Goal: Information Seeking & Learning: Learn about a topic

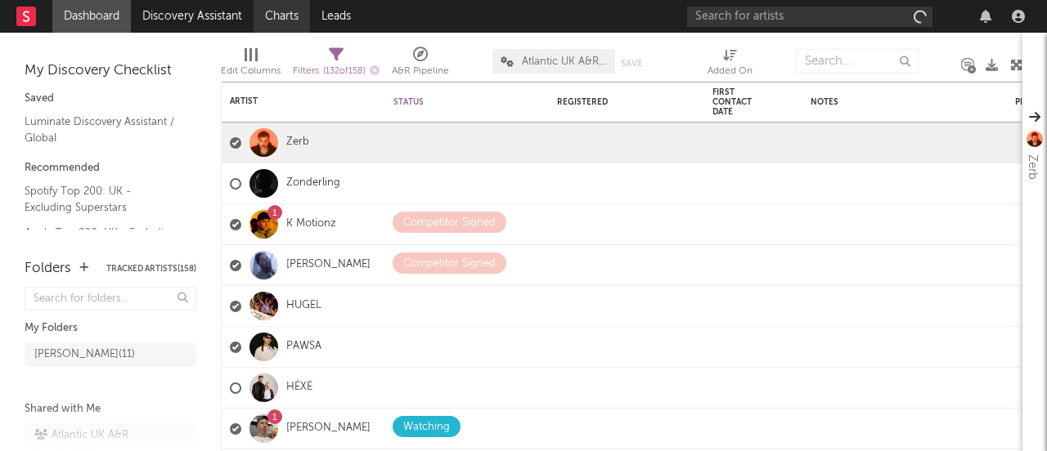
click at [298, 18] on link "Charts" at bounding box center [281, 16] width 56 height 33
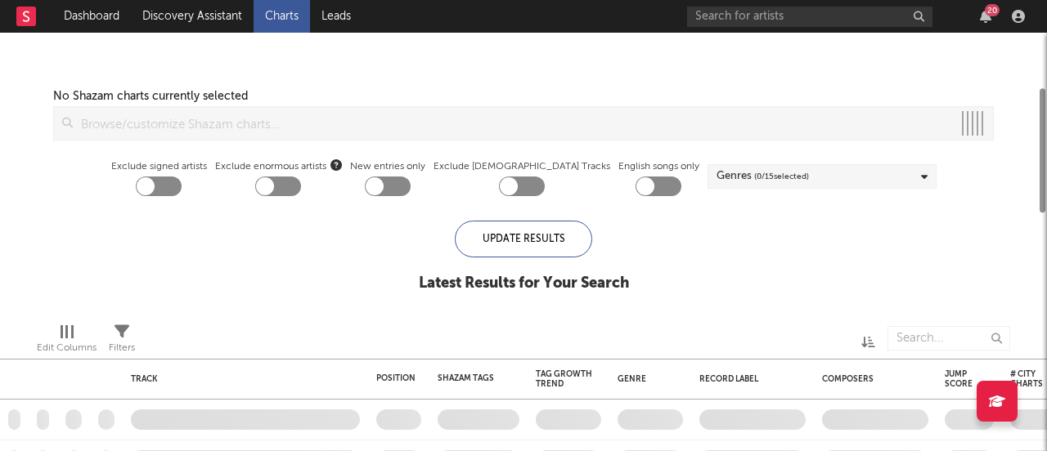
checkbox input "true"
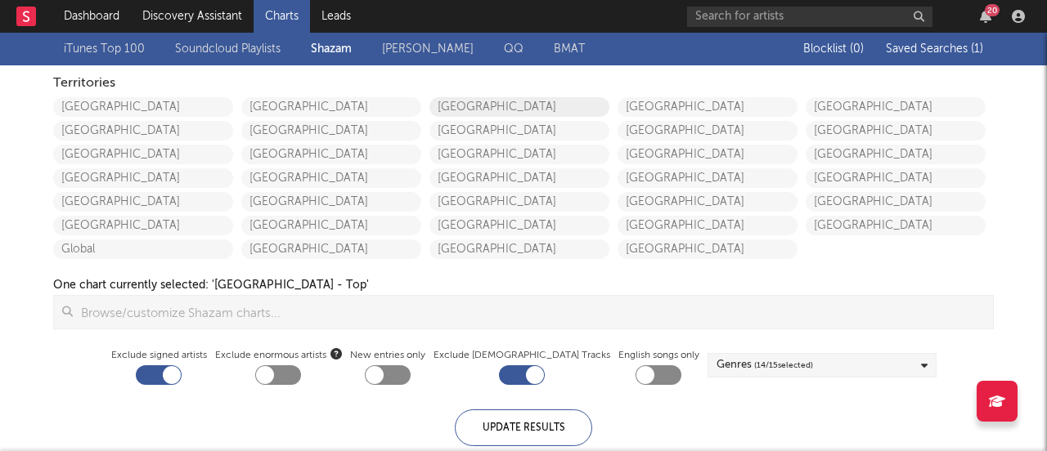
click at [480, 110] on link "[GEOGRAPHIC_DATA]" at bounding box center [519, 107] width 180 height 20
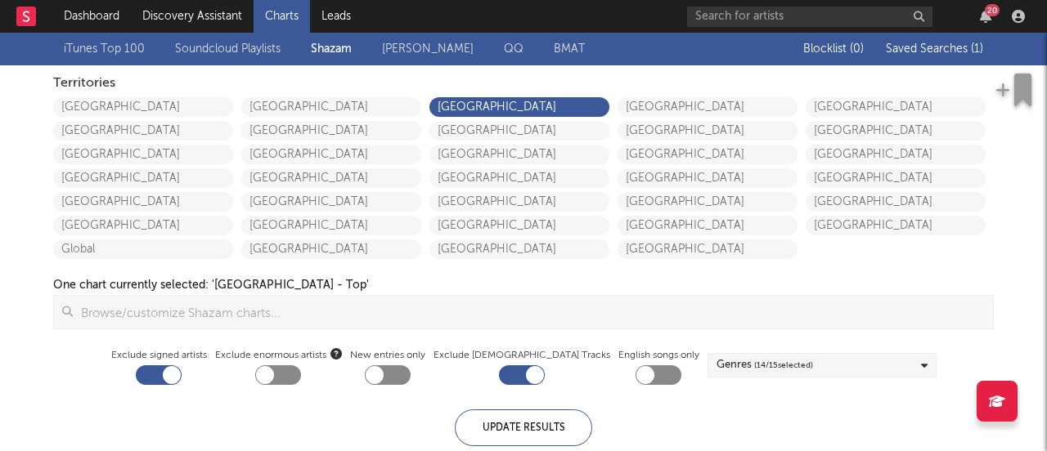
checkbox input "true"
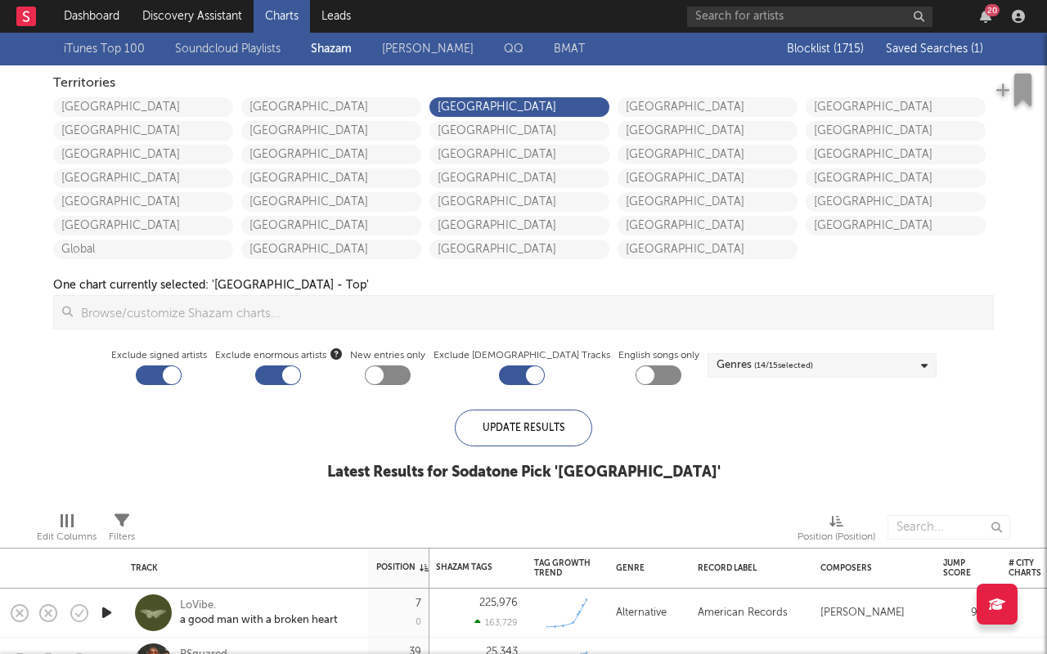
click at [231, 48] on link "Soundcloud Playlists" at bounding box center [227, 49] width 105 height 20
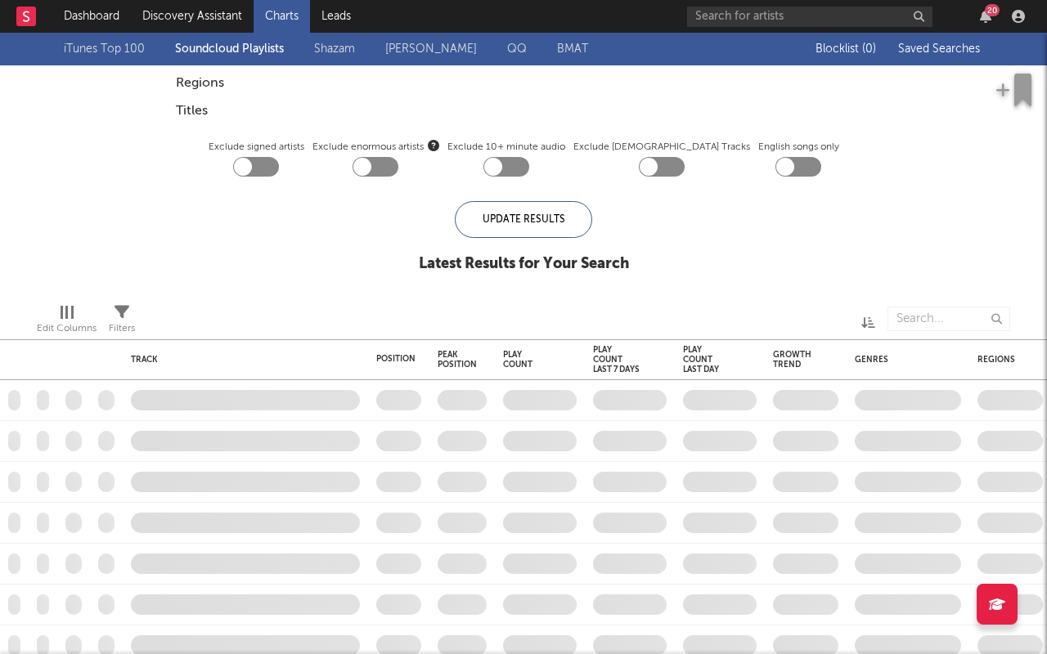
checkbox input "true"
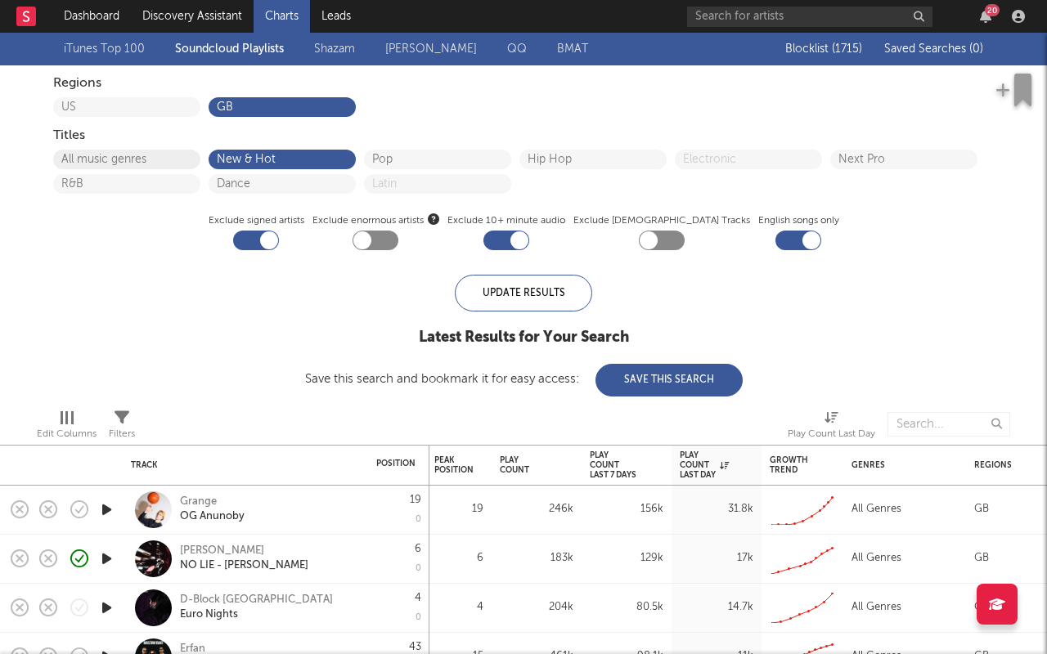
click at [153, 155] on button "All music genres" at bounding box center [126, 159] width 131 height 11
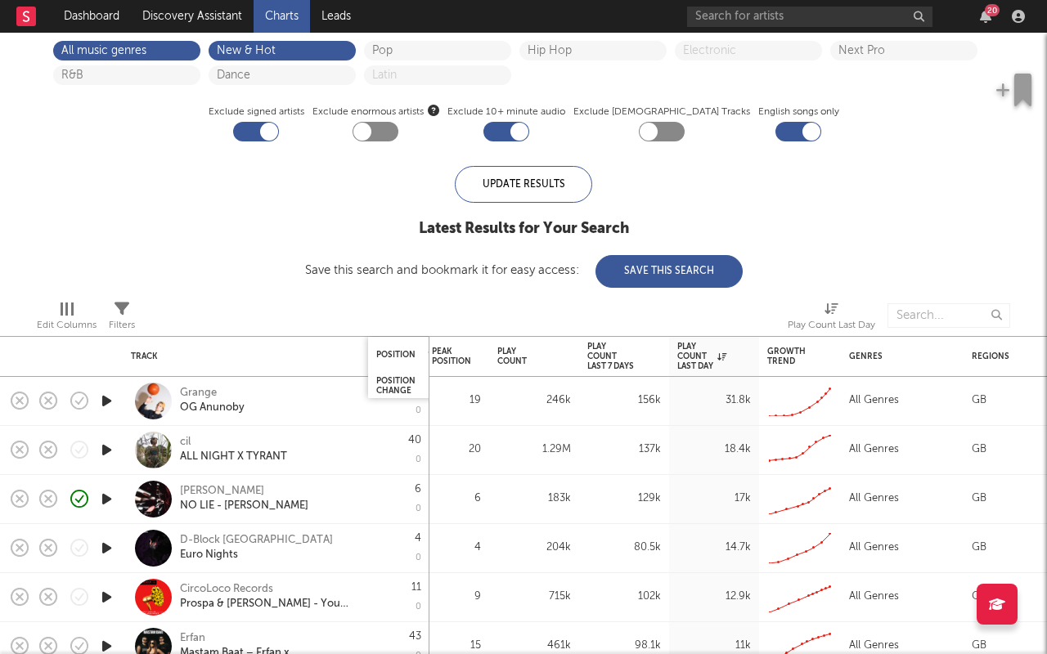
click at [395, 347] on div "Position" at bounding box center [408, 355] width 64 height 32
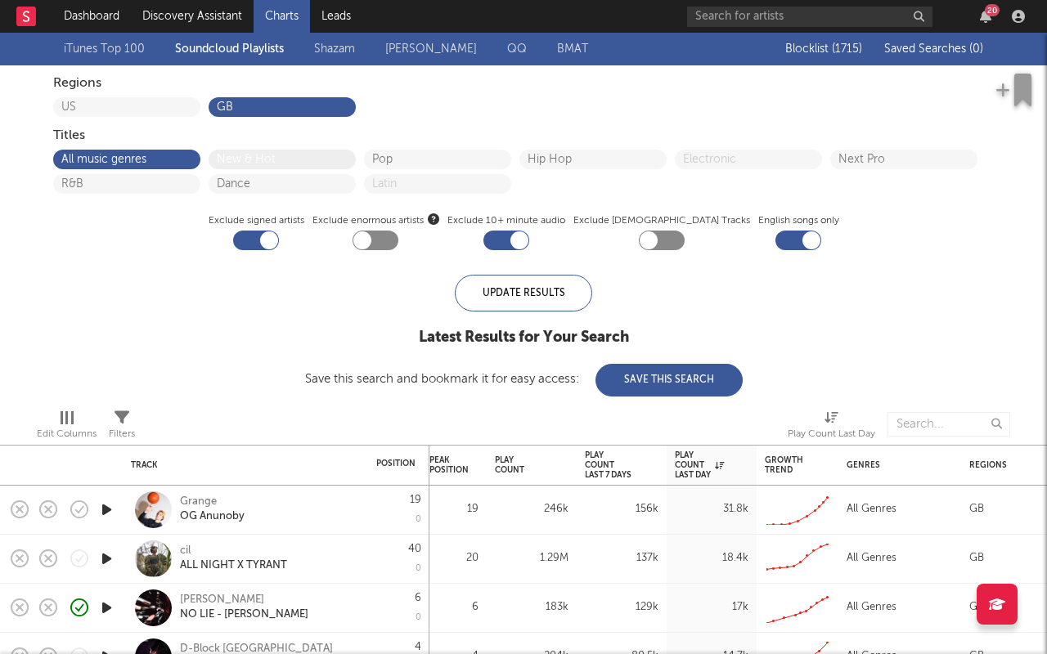
click at [283, 162] on button "New & Hot" at bounding box center [282, 159] width 131 height 11
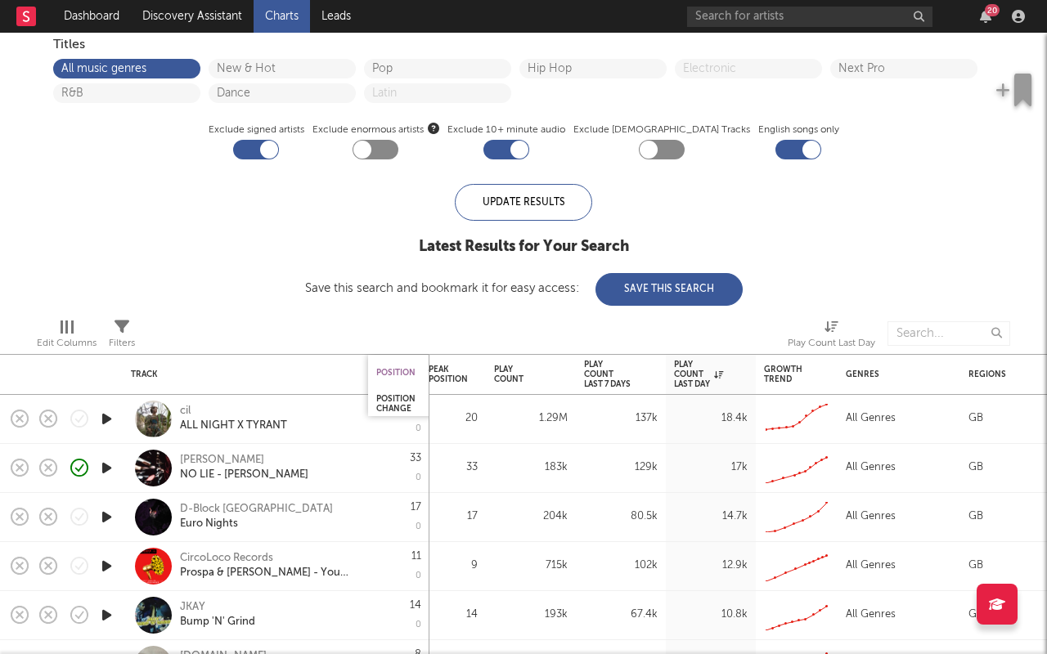
click at [396, 370] on div "Position" at bounding box center [395, 373] width 39 height 10
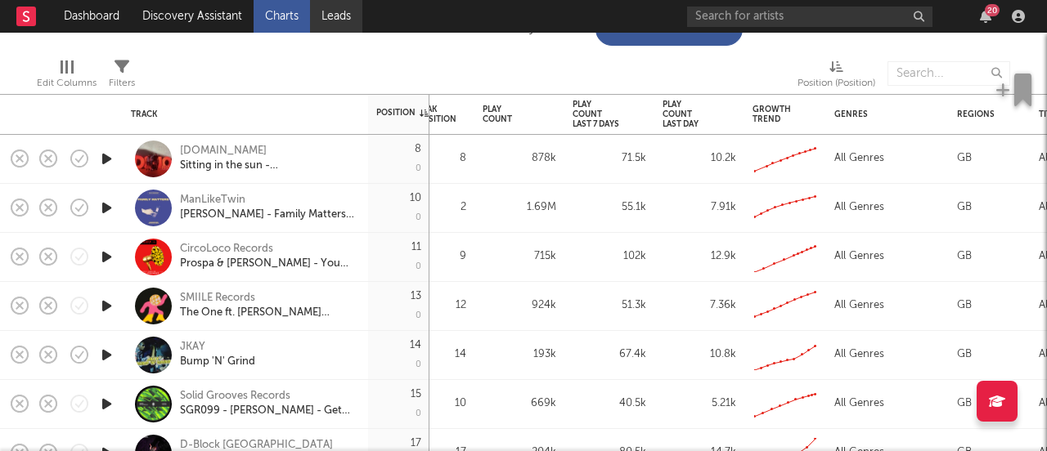
click at [343, 19] on link "Leads" at bounding box center [336, 16] width 52 height 33
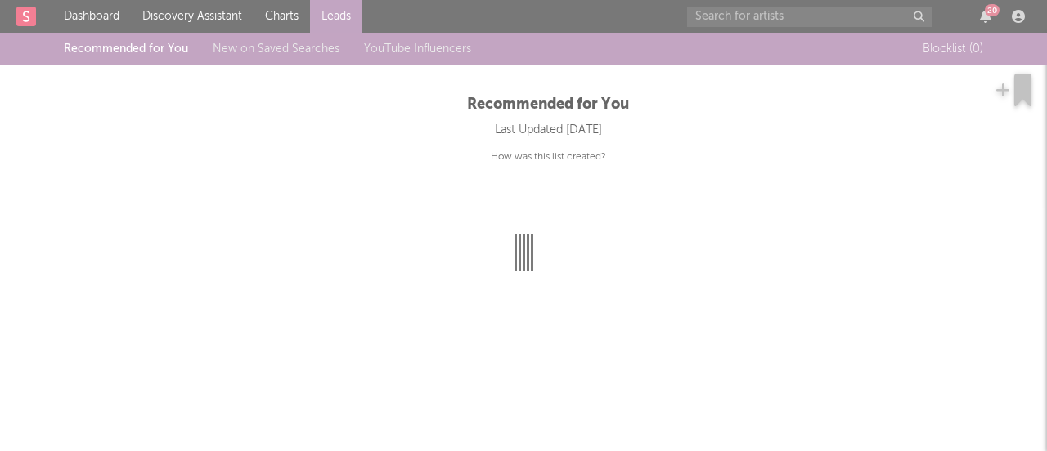
click at [991, 16] on div at bounding box center [523, 225] width 1047 height 451
click at [986, 17] on div at bounding box center [523, 225] width 1047 height 451
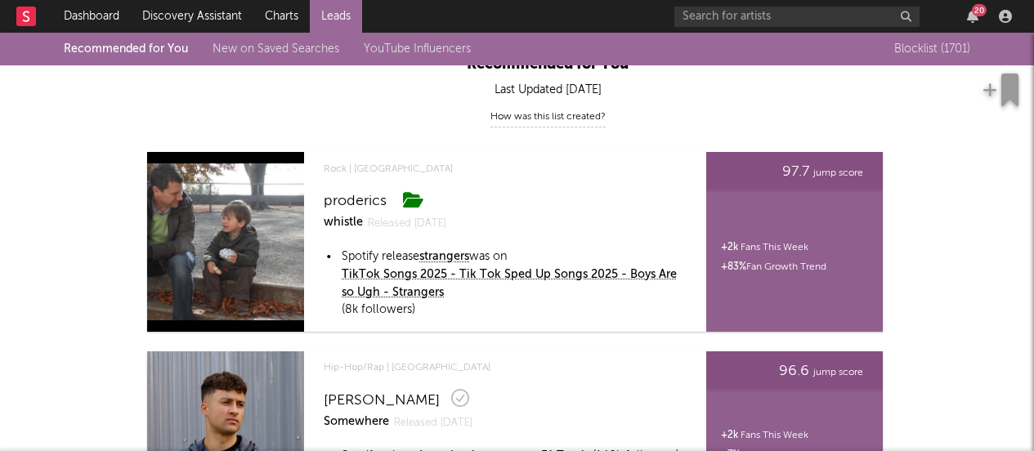
scroll to position [33, 0]
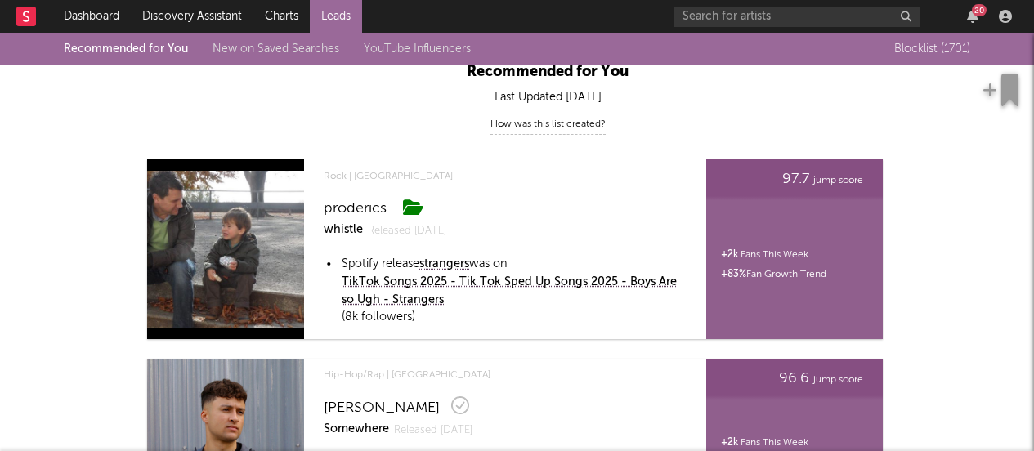
click at [397, 53] on link "YouTube Influencers" at bounding box center [417, 48] width 107 height 11
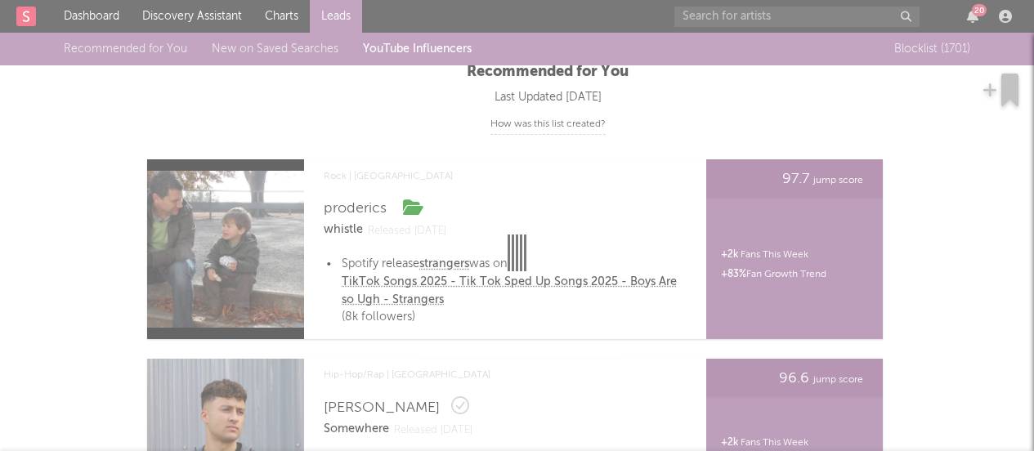
click at [288, 54] on div at bounding box center [517, 225] width 1034 height 451
click at [282, 19] on div at bounding box center [517, 225] width 1034 height 451
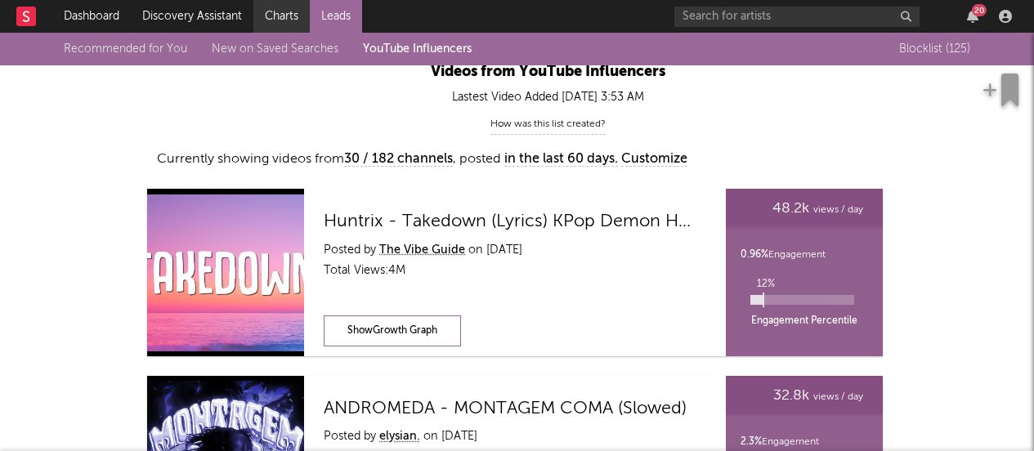
click at [282, 18] on link "Charts" at bounding box center [281, 16] width 56 height 33
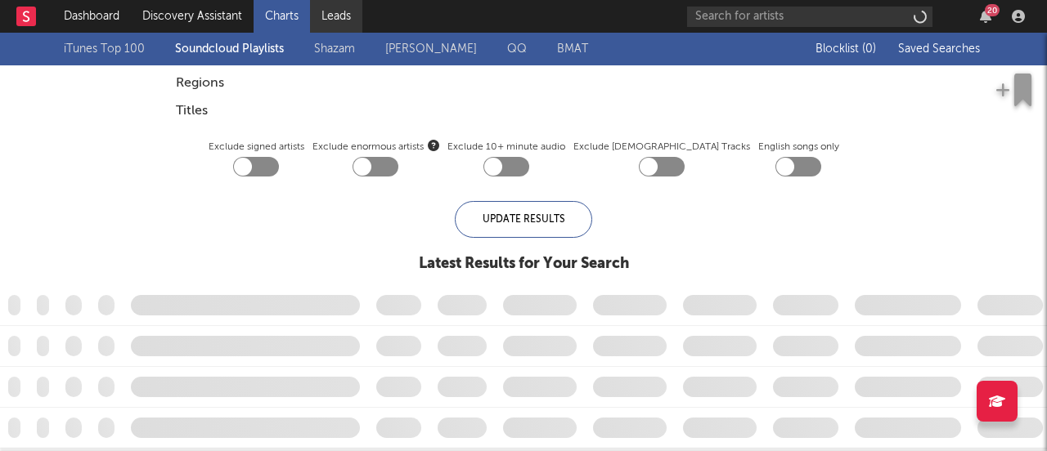
checkbox input "true"
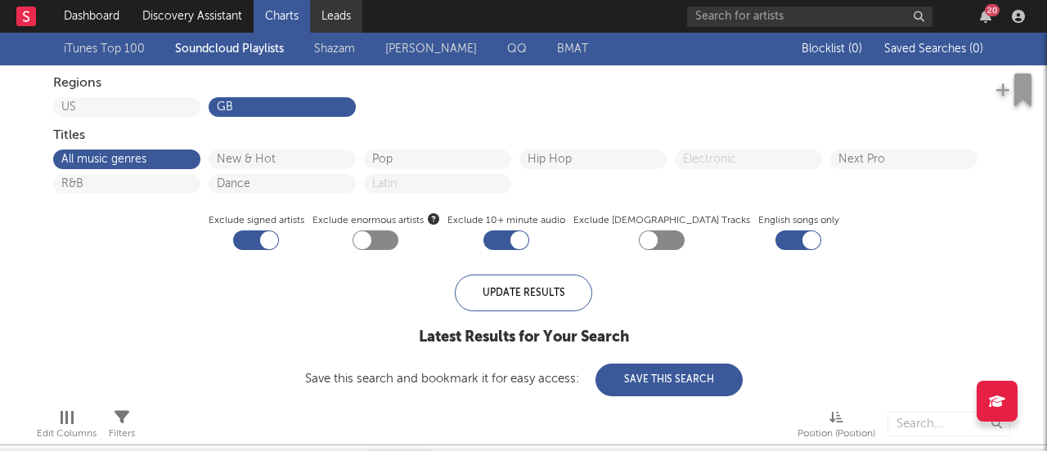
click at [331, 16] on link "Leads" at bounding box center [336, 16] width 52 height 33
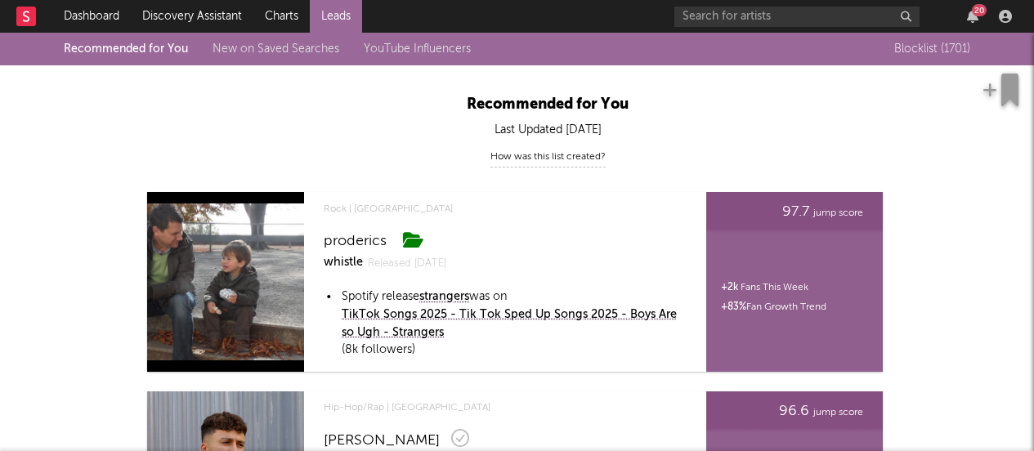
click at [281, 49] on link "New on Saved Searches" at bounding box center [276, 48] width 127 height 11
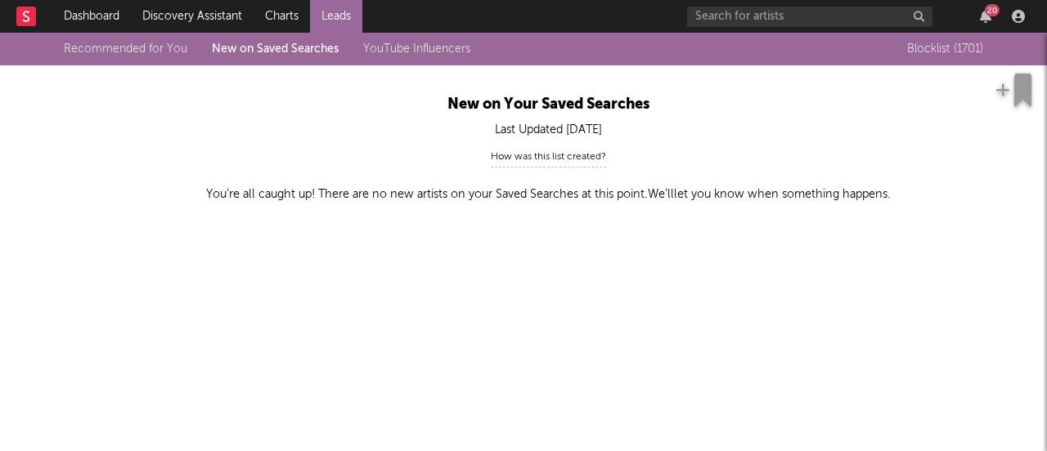
click at [385, 43] on div "Recommended for You New on Saved Searches YouTube Influencers" at bounding box center [279, 49] width 431 height 20
click at [401, 48] on link "YouTube Influencers" at bounding box center [416, 48] width 107 height 11
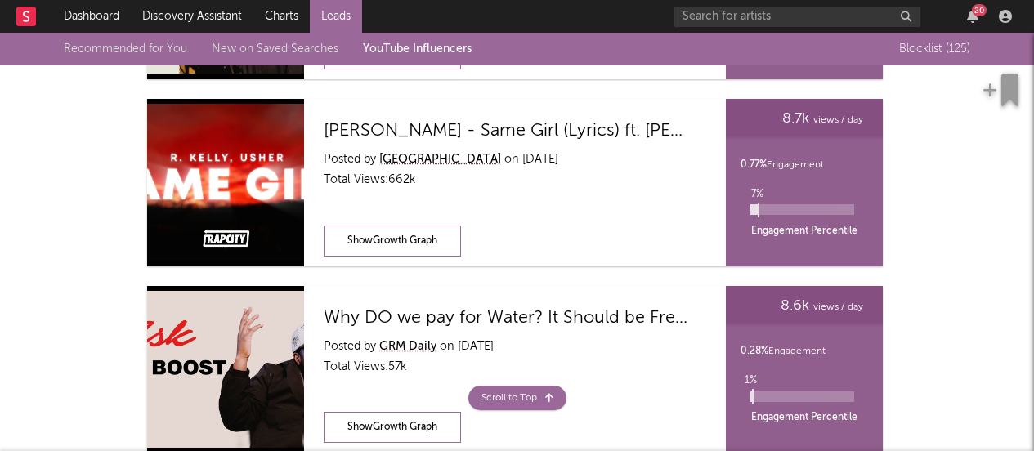
scroll to position [3300, 0]
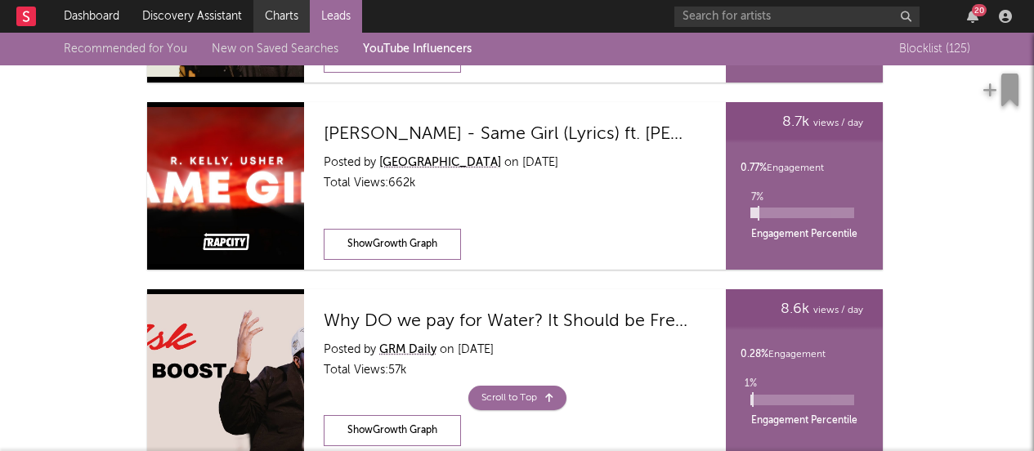
click at [289, 11] on link "Charts" at bounding box center [281, 16] width 56 height 33
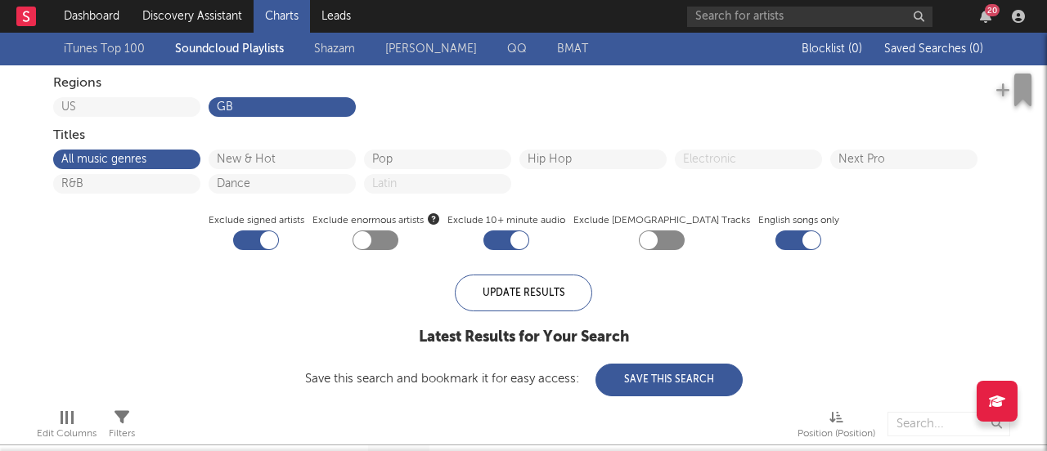
checkbox input "true"
click at [189, 22] on link "Discovery Assistant" at bounding box center [192, 16] width 123 height 33
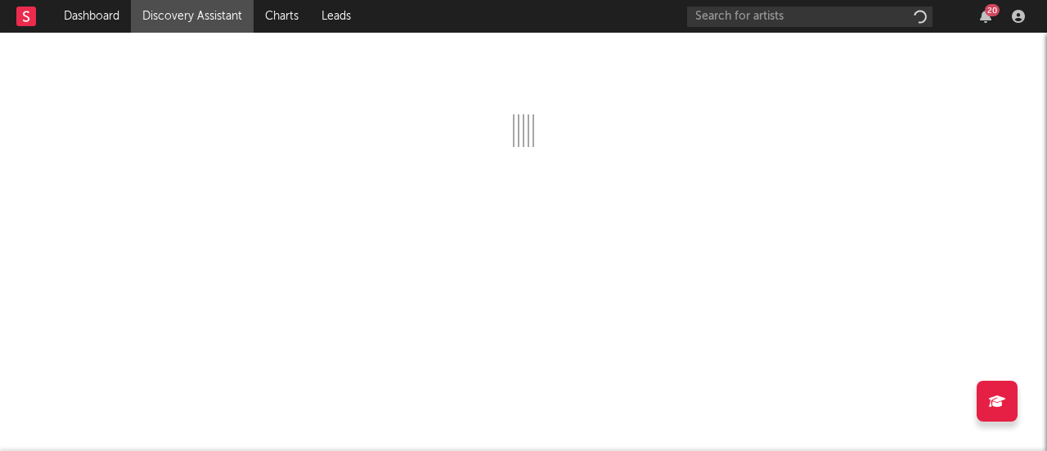
click at [190, 18] on link "Discovery Assistant" at bounding box center [192, 16] width 123 height 33
click at [186, 22] on link "Discovery Assistant" at bounding box center [192, 16] width 123 height 33
click at [220, 10] on link "Discovery Assistant" at bounding box center [192, 16] width 123 height 33
click at [991, 12] on div "20" at bounding box center [991, 10] width 15 height 12
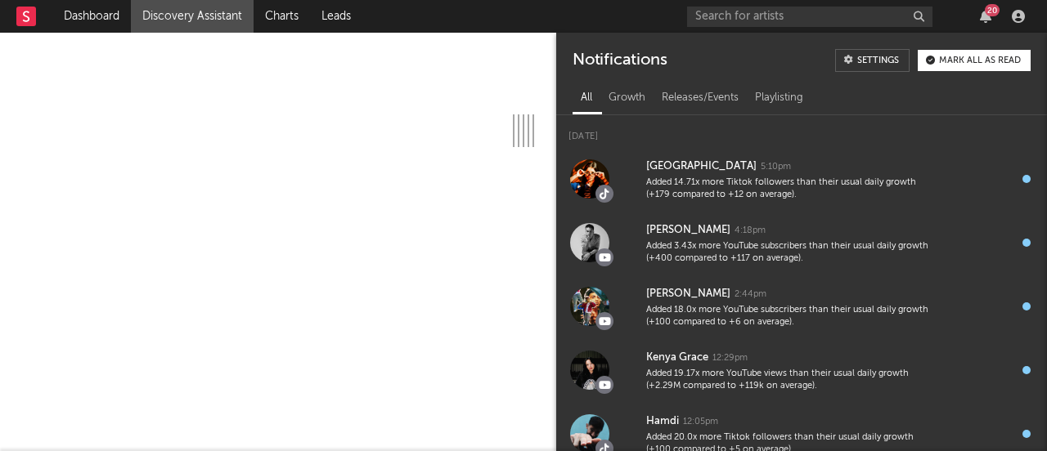
click at [992, 16] on div "20" at bounding box center [985, 16] width 25 height 13
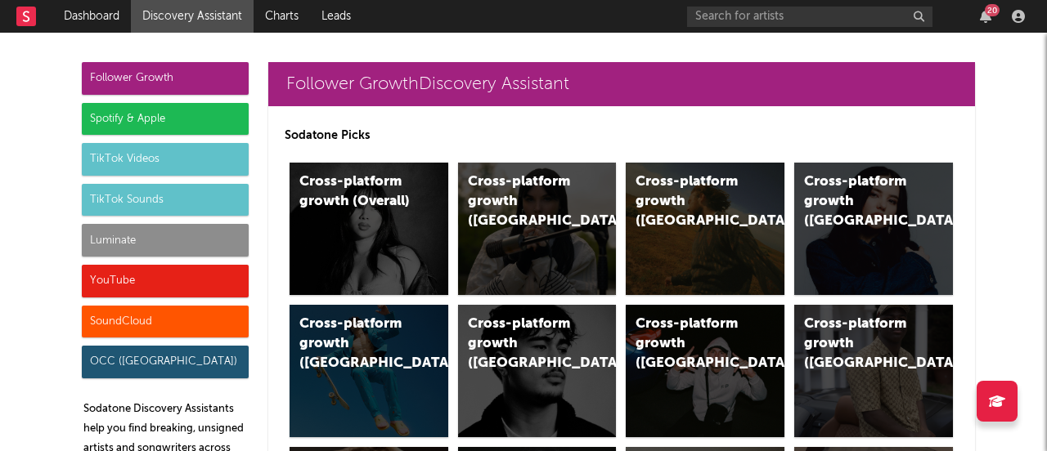
click at [345, 235] on div "Cross-platform growth (Overall)" at bounding box center [368, 229] width 159 height 132
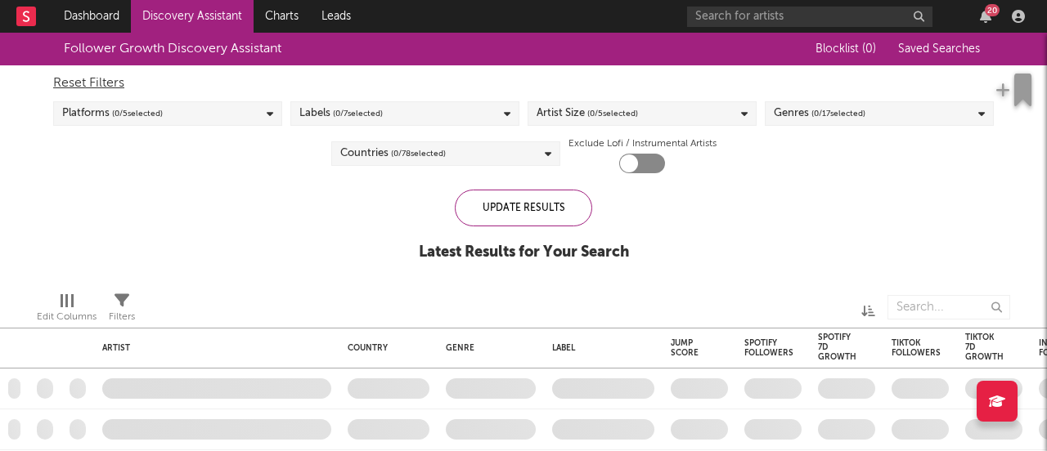
checkbox input "true"
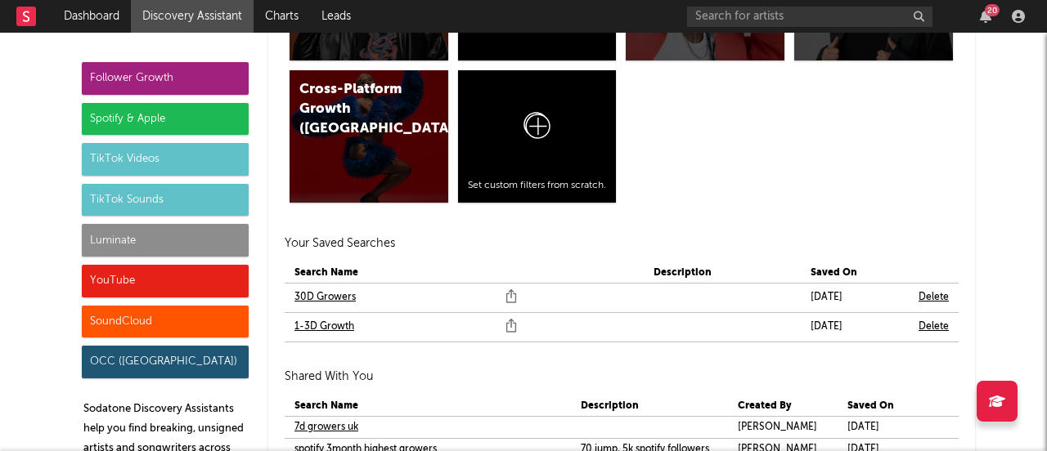
scroll to position [1703, 0]
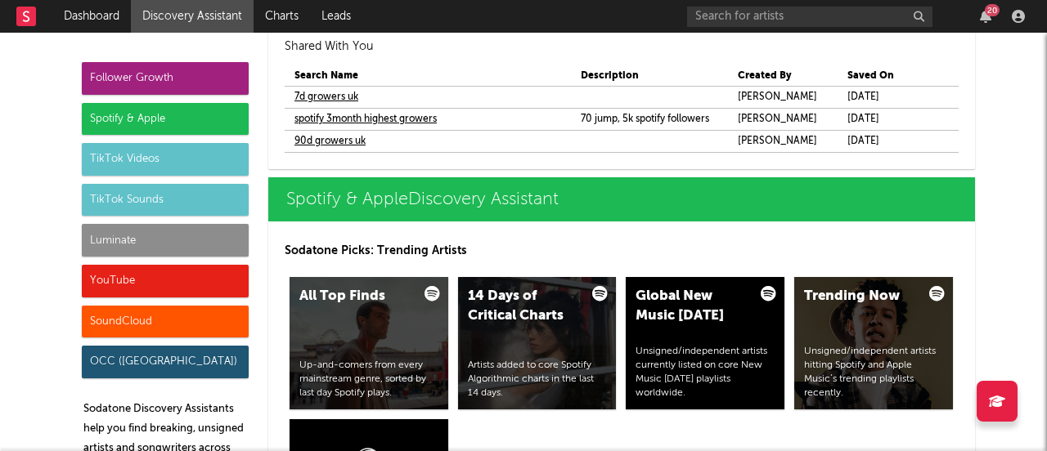
click at [131, 199] on div "TikTok Sounds" at bounding box center [165, 200] width 167 height 33
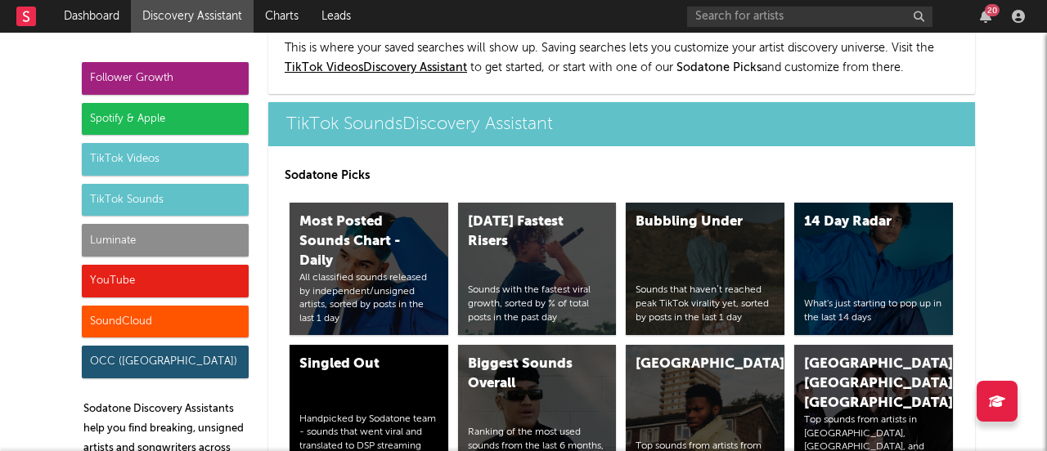
scroll to position [6336, 0]
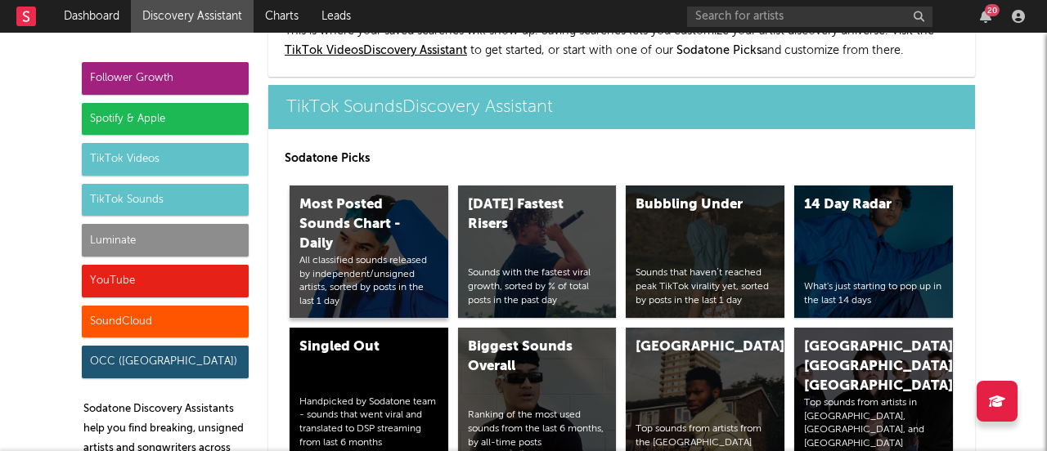
click at [380, 223] on div "Most Posted Sounds Chart - Daily" at bounding box center [354, 224] width 111 height 59
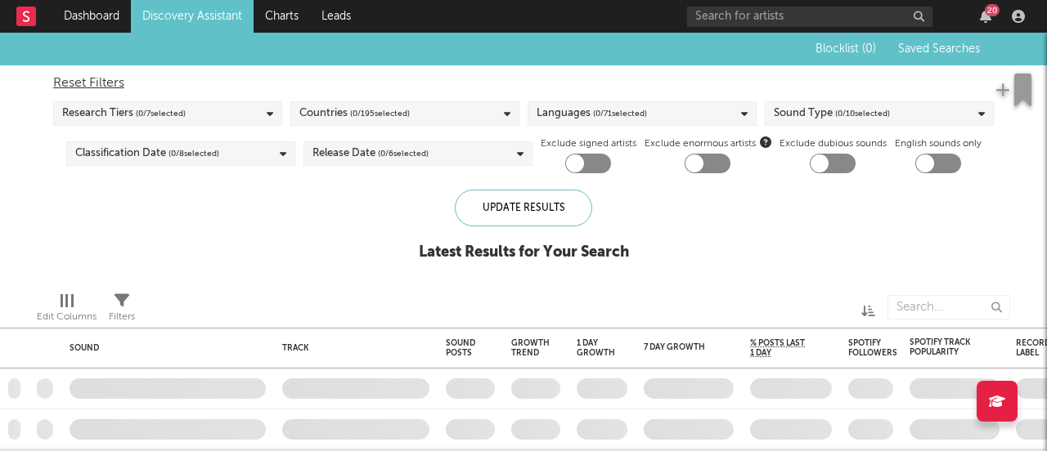
checkbox input "true"
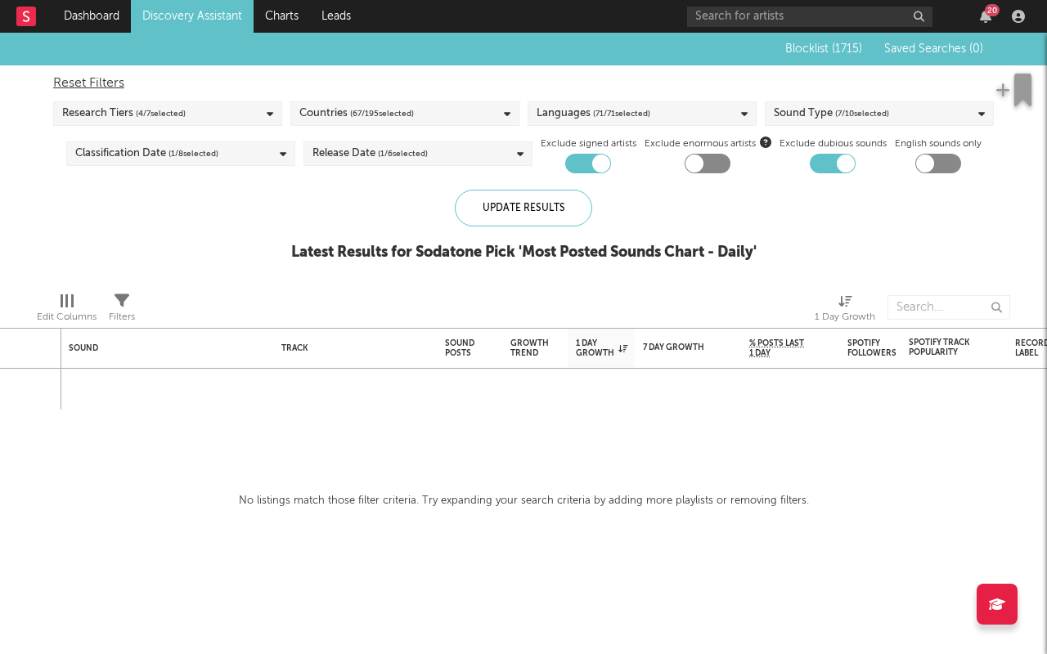
click at [189, 116] on div "Research Tiers ( 4 / 7 selected)" at bounding box center [167, 113] width 229 height 25
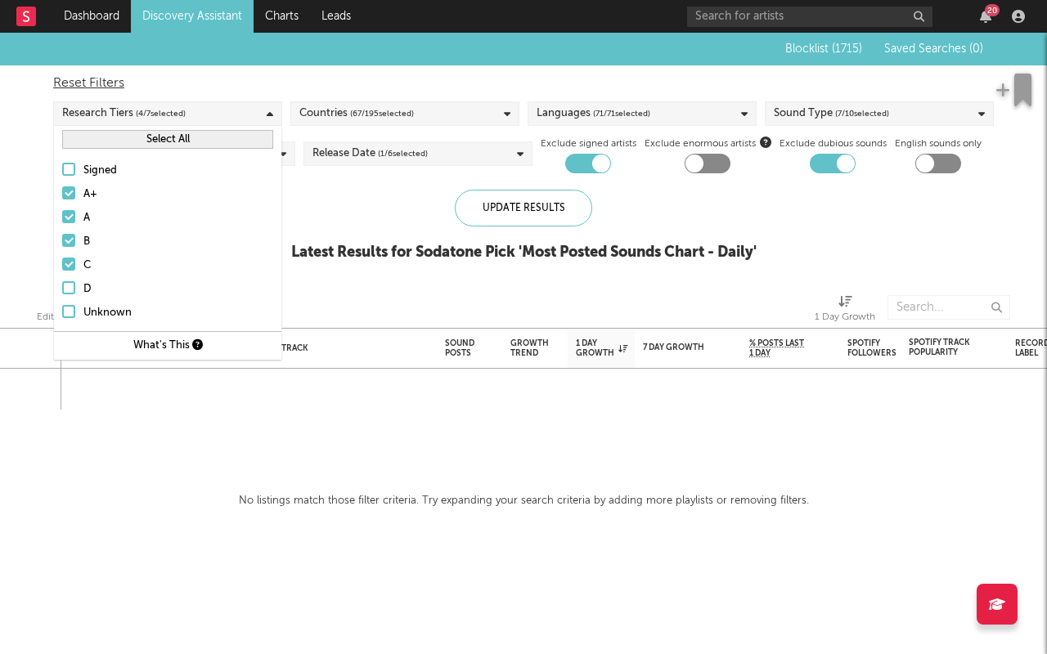
click at [108, 175] on div "Signed" at bounding box center [178, 171] width 190 height 20
click at [62, 175] on input "Signed" at bounding box center [62, 171] width 0 height 20
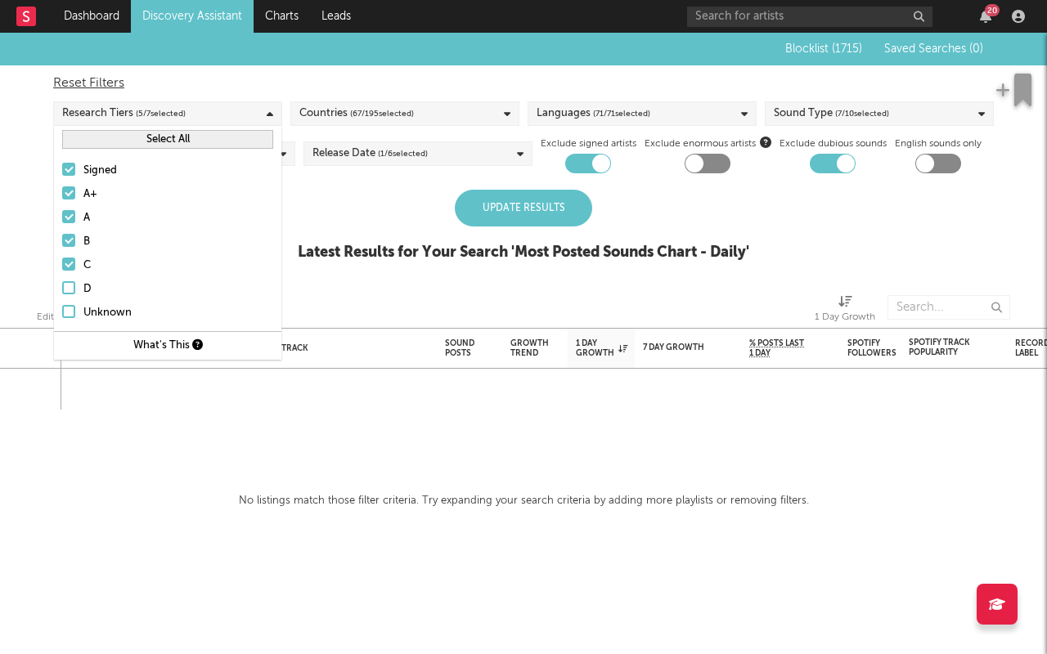
click at [96, 314] on div "Unknown" at bounding box center [178, 313] width 190 height 20
click at [62, 314] on input "Unknown" at bounding box center [62, 313] width 0 height 20
click at [74, 290] on div at bounding box center [68, 287] width 13 height 13
click at [62, 290] on input "D" at bounding box center [62, 290] width 0 height 20
click at [372, 203] on div "Update Results Latest Results for Your Search ' Most Posted Sounds Chart - Dail…" at bounding box center [523, 234] width 451 height 89
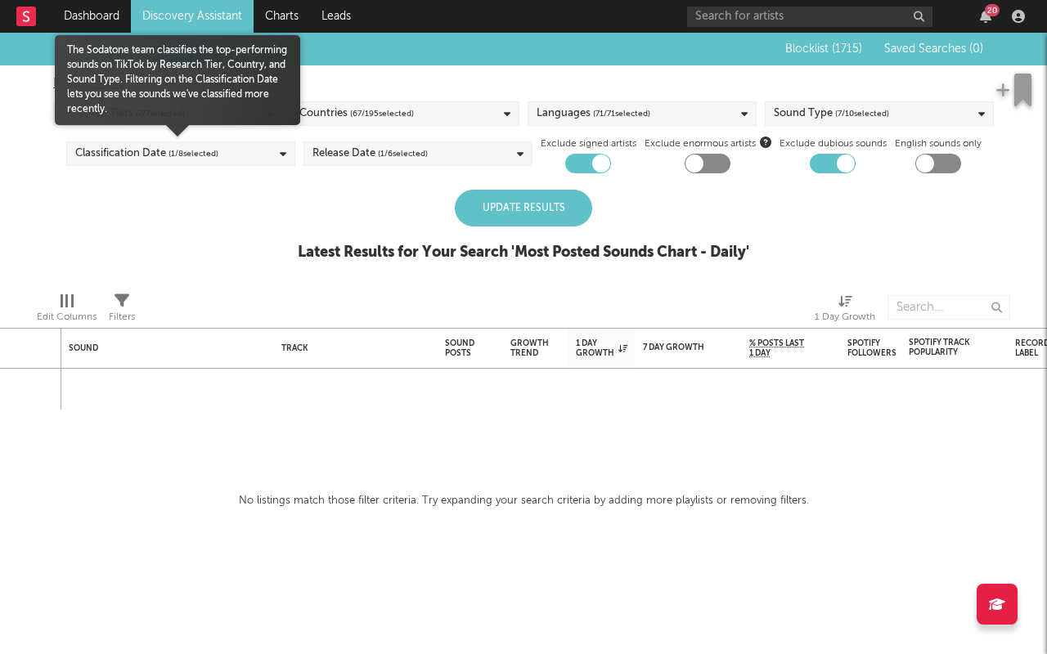
click at [203, 154] on span "( 1 / 8 selected)" at bounding box center [193, 154] width 50 height 20
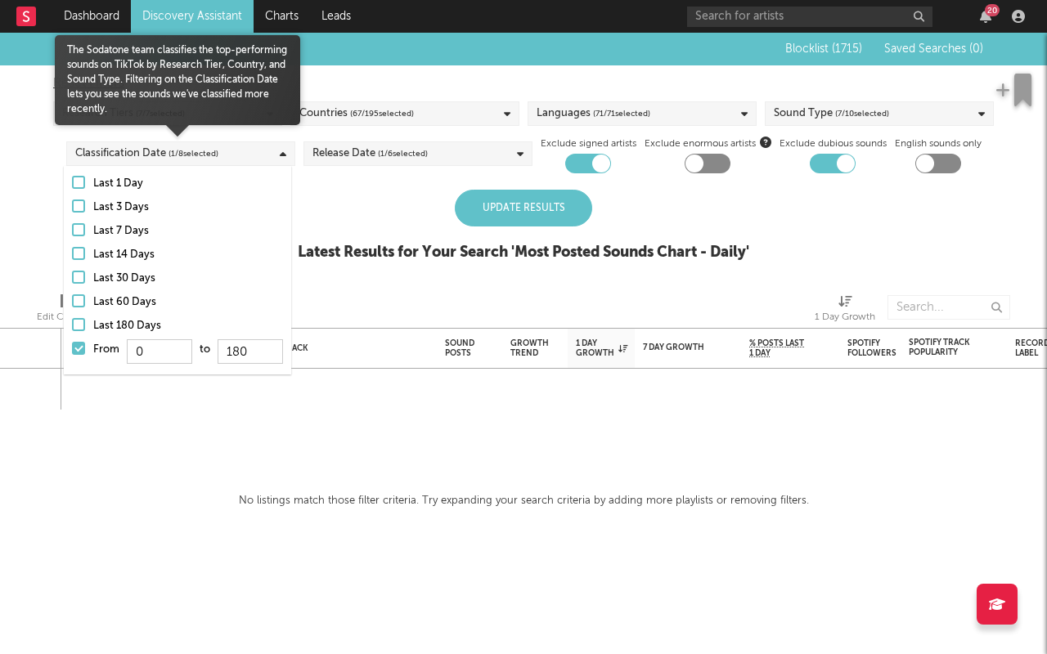
click at [88, 324] on label "Last 180 Days" at bounding box center [177, 326] width 211 height 20
click at [72, 324] on input "Last 180 Days" at bounding box center [72, 326] width 0 height 20
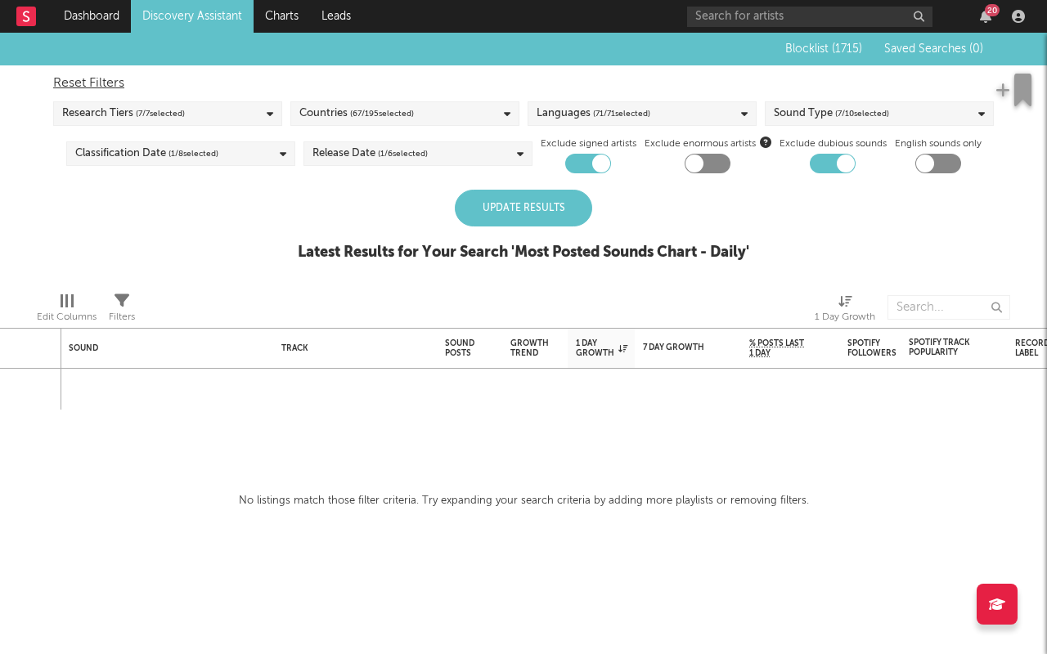
click at [368, 304] on div at bounding box center [305, 307] width 316 height 41
click at [522, 208] on div "Update Results" at bounding box center [523, 208] width 137 height 37
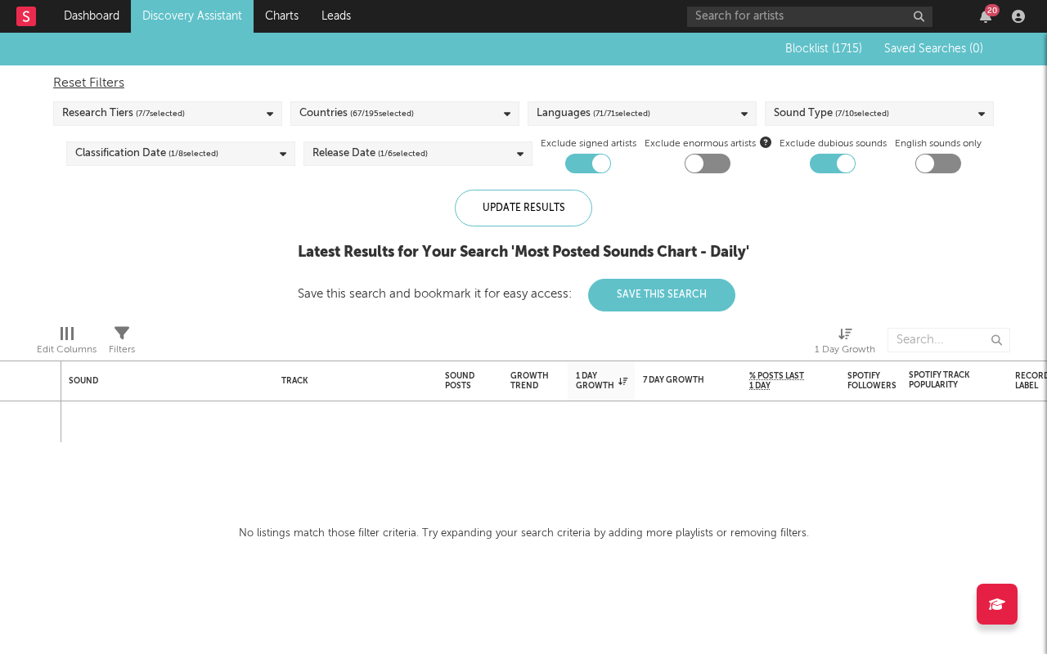
click at [414, 159] on span "( 1 / 6 selected)" at bounding box center [403, 154] width 50 height 20
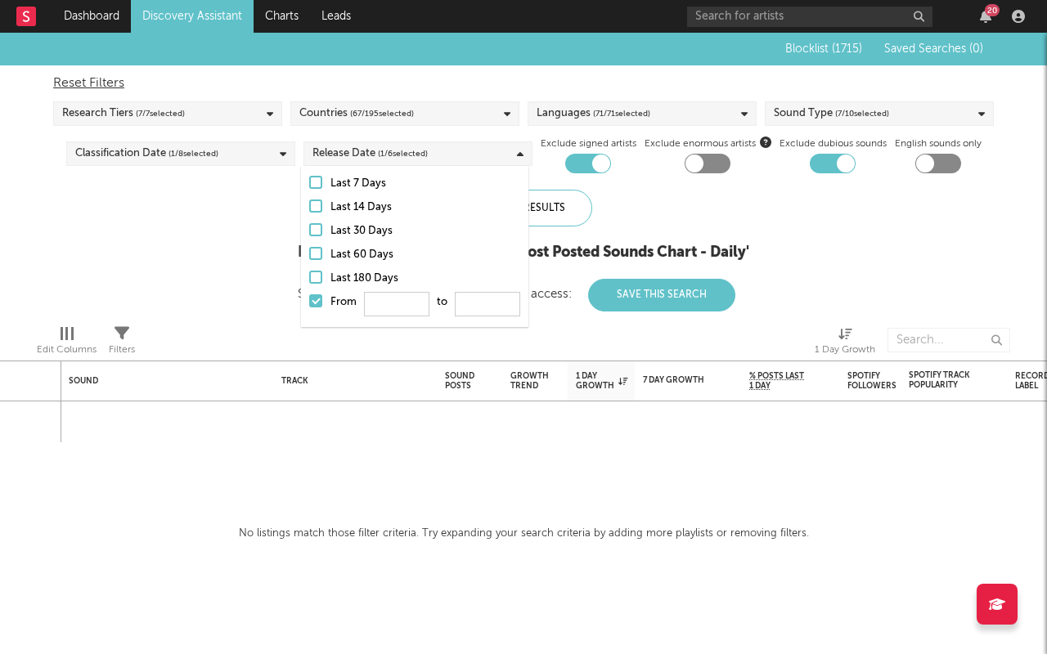
click at [338, 277] on div "Last 180 Days" at bounding box center [425, 279] width 190 height 20
click at [309, 277] on input "Last 180 Days" at bounding box center [309, 279] width 0 height 20
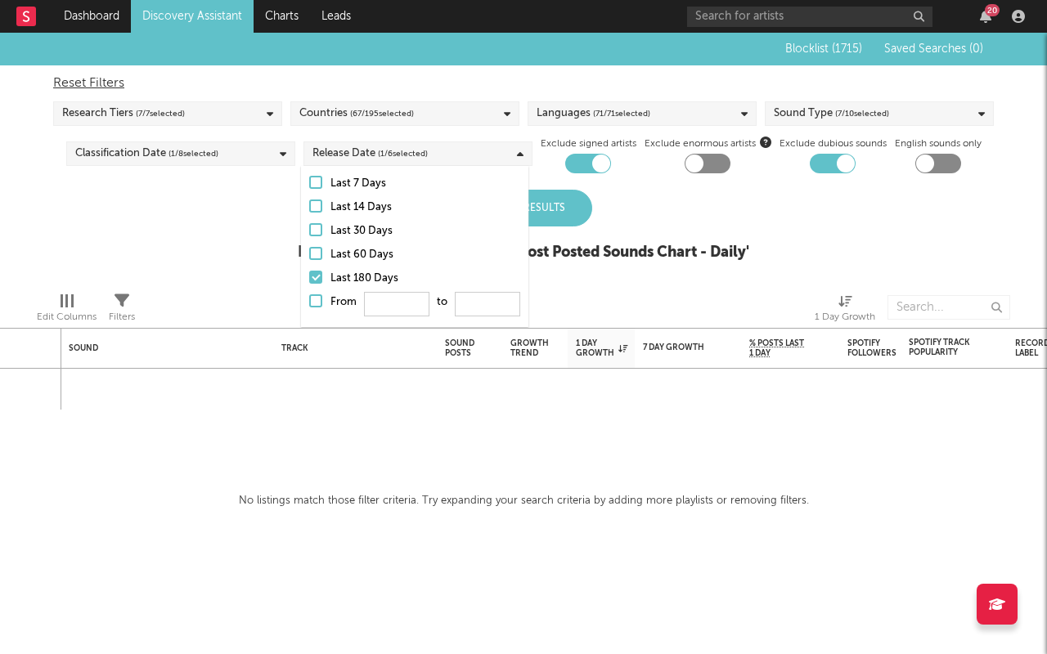
click at [757, 239] on div "Blocklist ( 1715 ) Saved Searches ( 0 ) Reset Filters Research Tiers ( 7 / 7 se…" at bounding box center [523, 156] width 1047 height 246
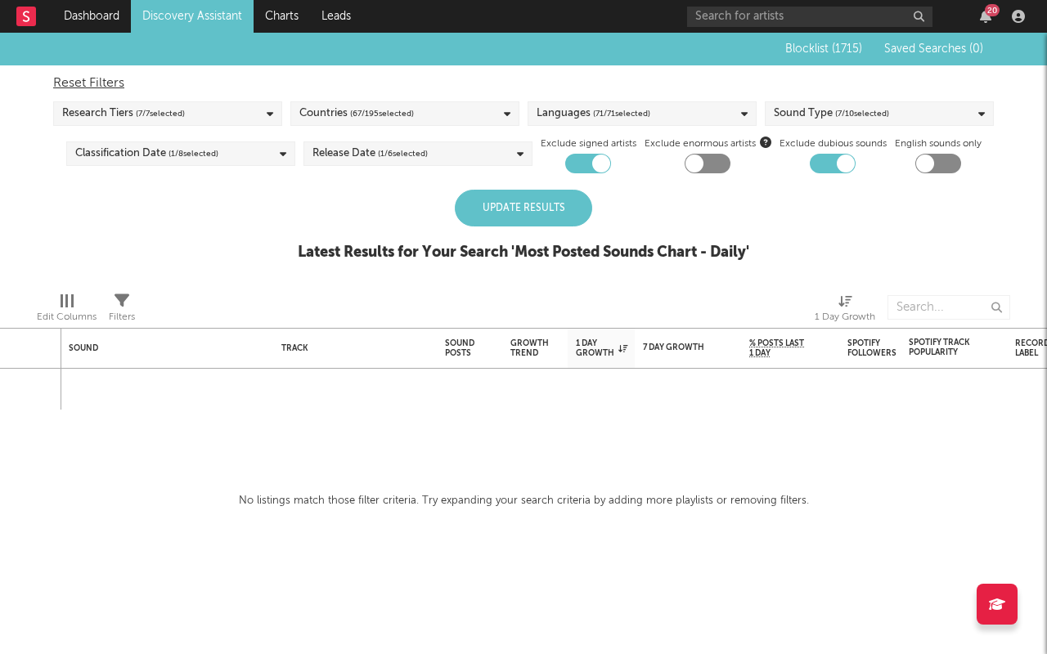
click at [430, 108] on div "Countries ( 67 / 195 selected)" at bounding box center [404, 113] width 229 height 25
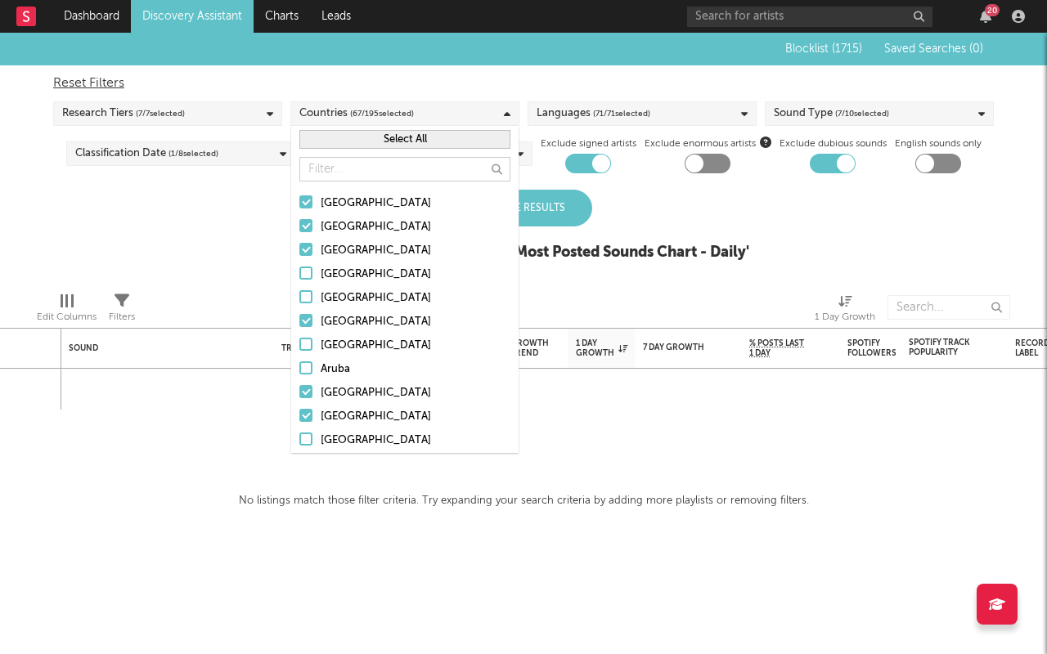
click at [384, 136] on button "Select All" at bounding box center [404, 139] width 211 height 19
click at [236, 220] on div "Blocklist ( 1715 ) Saved Searches ( 0 ) Reset Filters Research Tiers ( 7 / 7 se…" at bounding box center [523, 156] width 1047 height 246
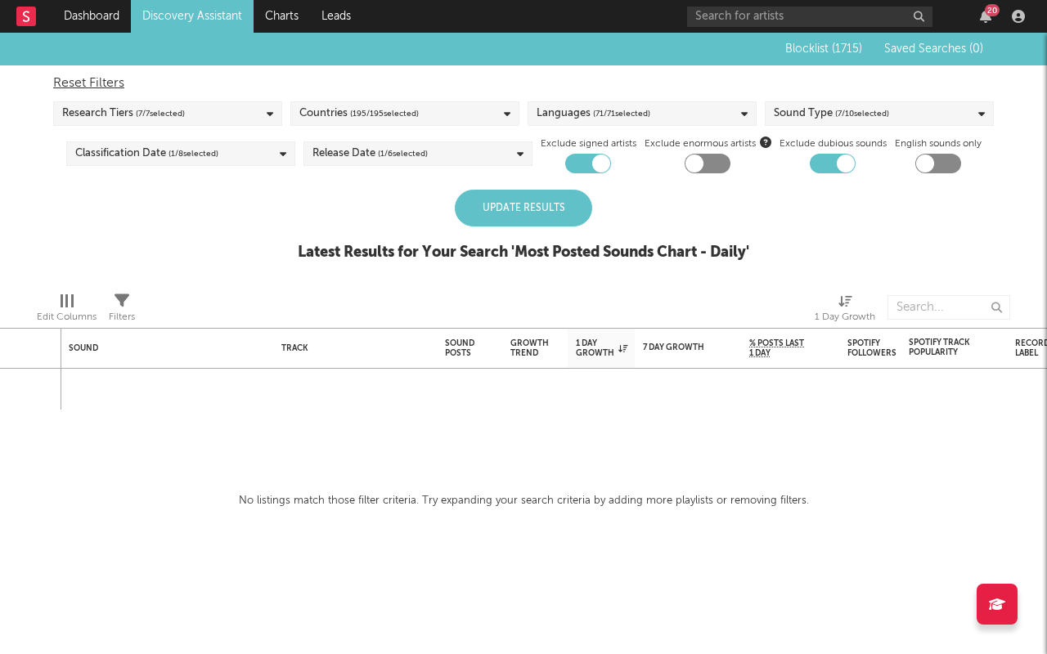
click at [800, 114] on div "Sound Type ( 7 / 10 selected)" at bounding box center [830, 114] width 115 height 20
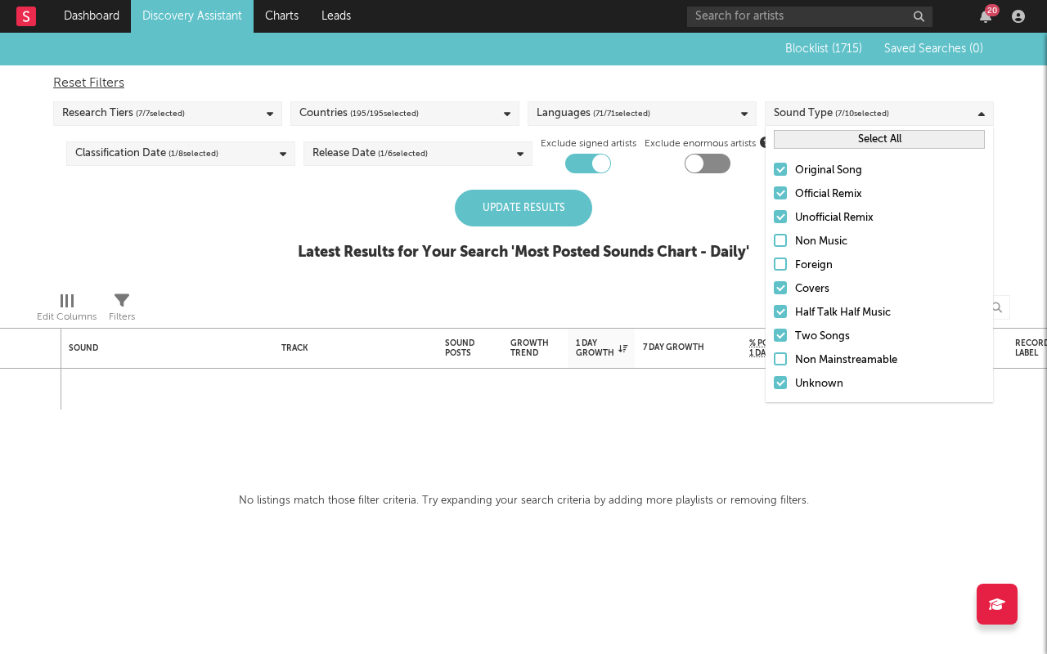
click at [783, 244] on div at bounding box center [779, 240] width 13 height 13
click at [773, 244] on input "Non Music" at bounding box center [773, 242] width 0 height 20
click at [783, 272] on label "Foreign" at bounding box center [878, 266] width 211 height 20
click at [773, 272] on input "Foreign" at bounding box center [773, 266] width 0 height 20
click at [779, 365] on div at bounding box center [779, 358] width 13 height 13
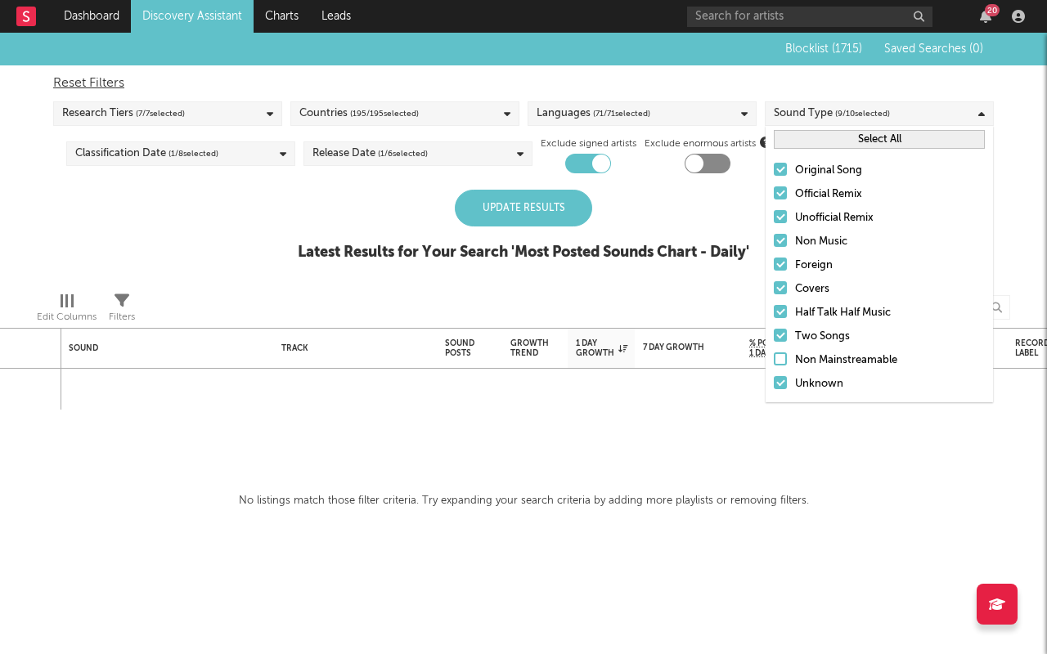
click at [773, 365] on input "Non Mainstreamable" at bounding box center [773, 361] width 0 height 20
click at [500, 272] on div "Update Results Latest Results for Your Search ' Most Posted Sounds Chart - Dail…" at bounding box center [523, 234] width 451 height 89
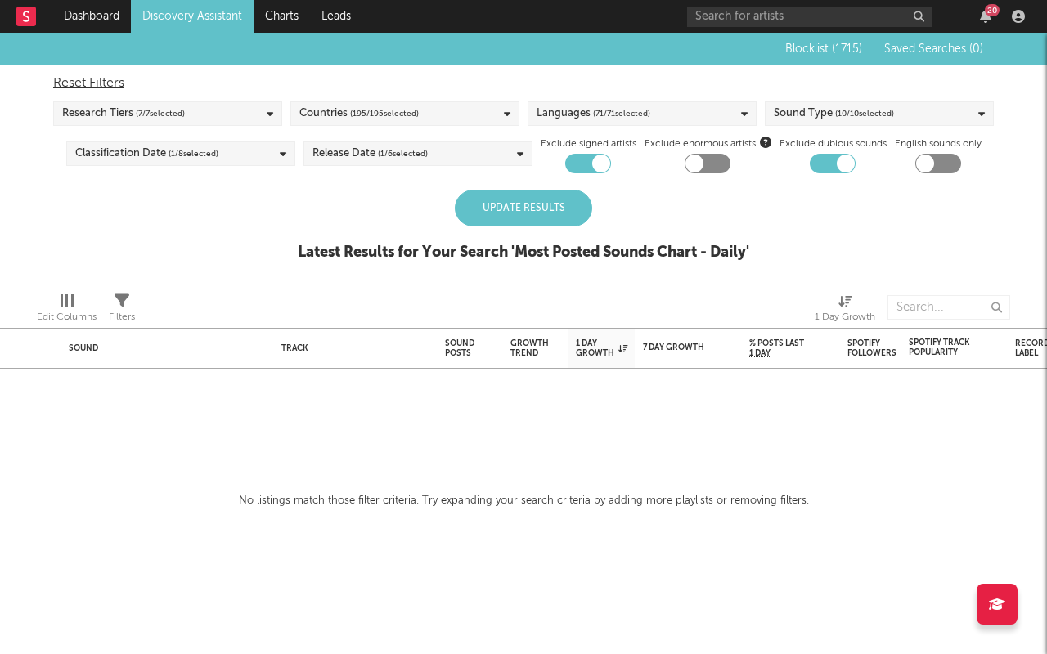
click at [397, 156] on span "( 1 / 6 selected)" at bounding box center [403, 154] width 50 height 20
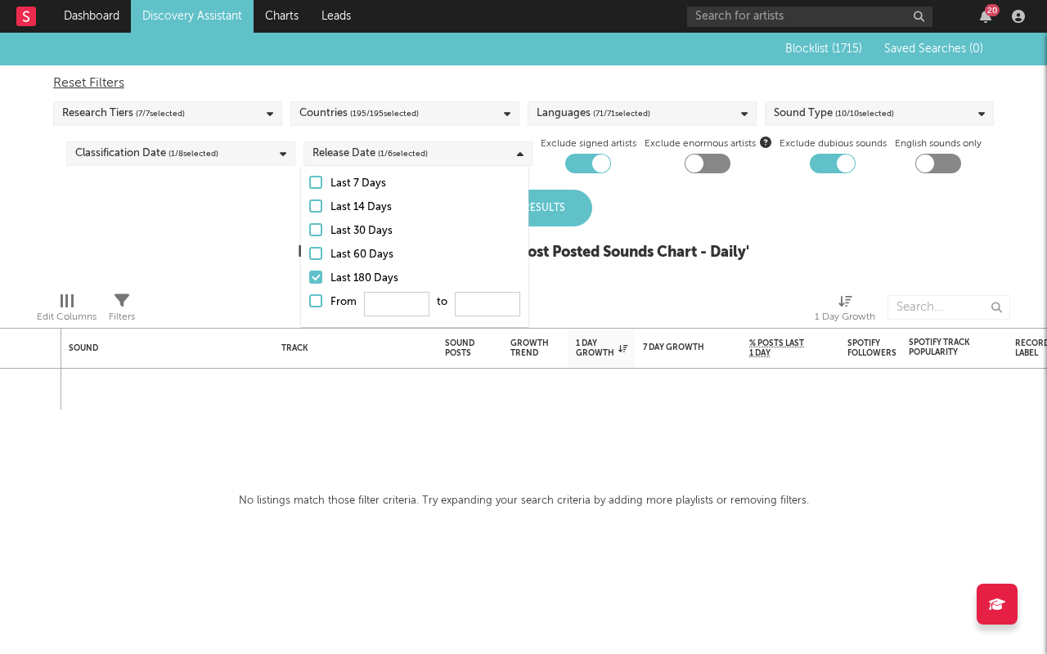
click at [319, 252] on div at bounding box center [315, 253] width 13 height 13
click at [309, 252] on input "Last 60 Days" at bounding box center [309, 255] width 0 height 20
click at [314, 280] on div at bounding box center [315, 277] width 13 height 13
click at [309, 280] on input "Last 180 Days" at bounding box center [309, 279] width 0 height 20
click at [567, 208] on div "Update Results" at bounding box center [523, 208] width 137 height 37
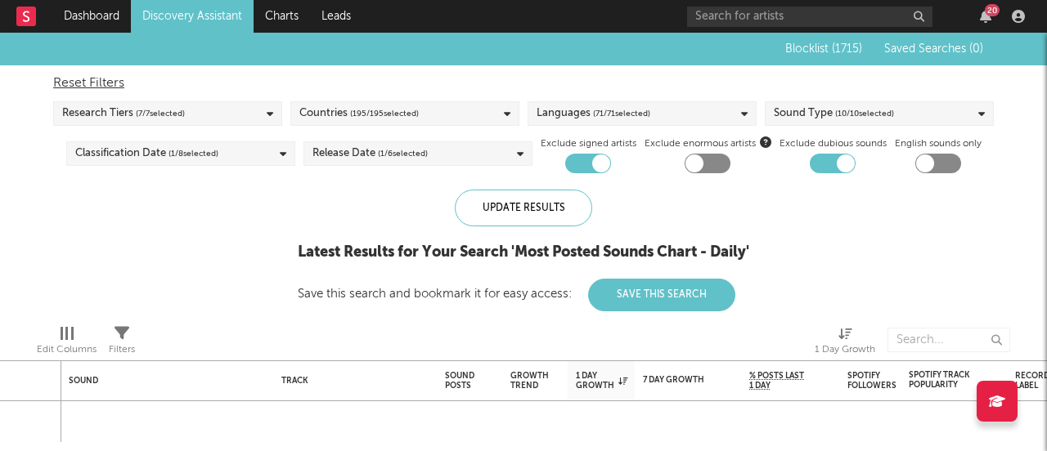
click at [156, 22] on link "Discovery Assistant" at bounding box center [192, 16] width 123 height 33
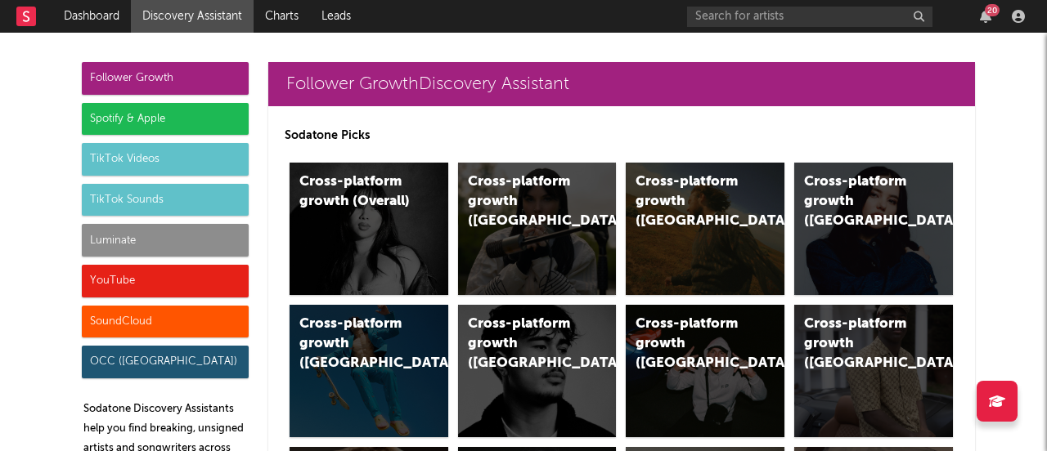
click at [117, 318] on div "SoundCloud" at bounding box center [165, 322] width 167 height 33
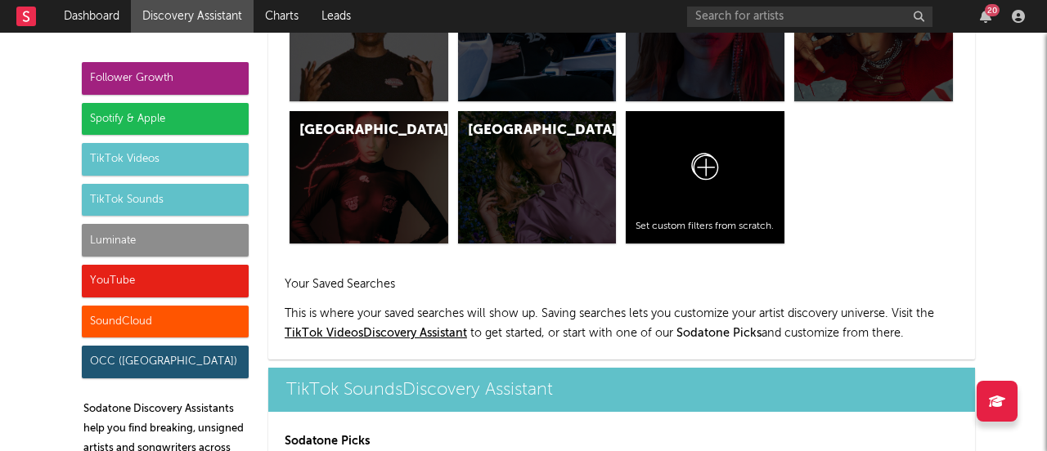
scroll to position [10535, 0]
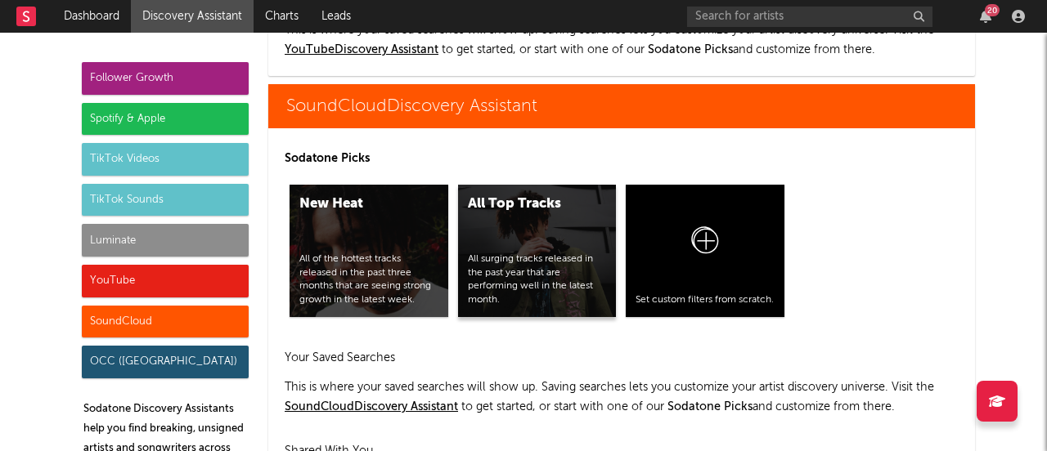
click at [496, 220] on div "All Top Tracks All surging tracks released in the past year that are performing…" at bounding box center [537, 251] width 159 height 132
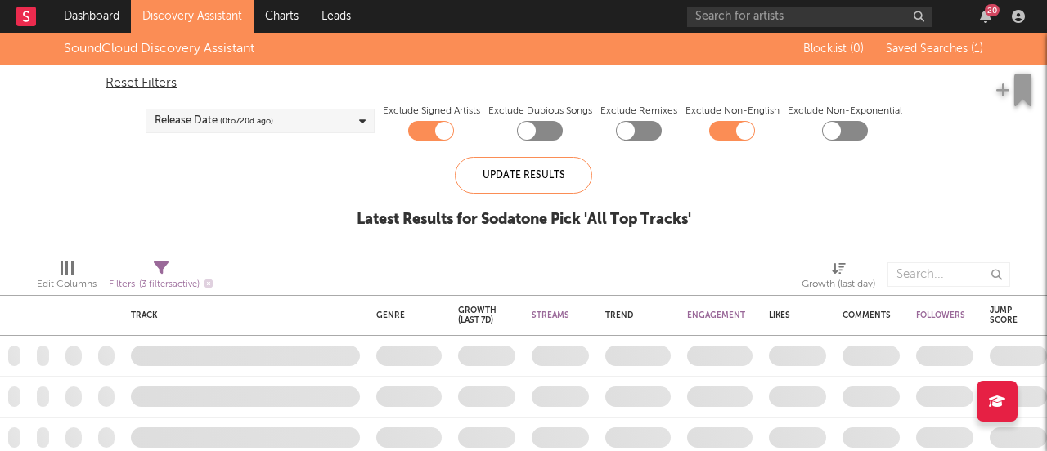
checkbox input "true"
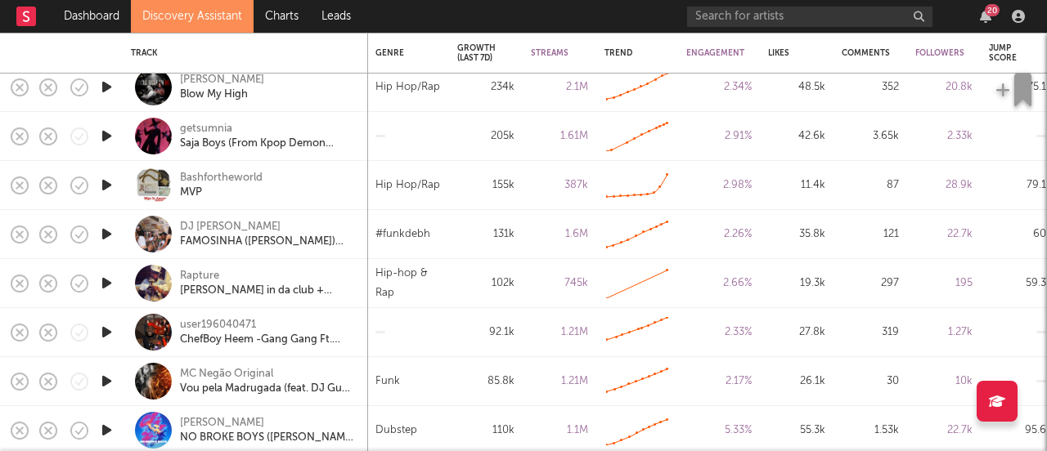
click at [177, 16] on link "Discovery Assistant" at bounding box center [192, 16] width 123 height 33
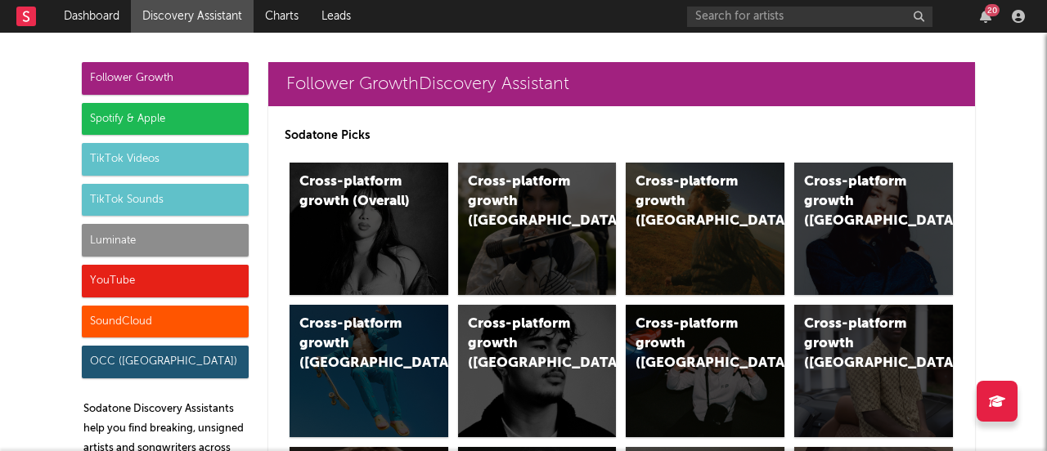
click at [145, 71] on div "Follower Growth" at bounding box center [165, 78] width 167 height 33
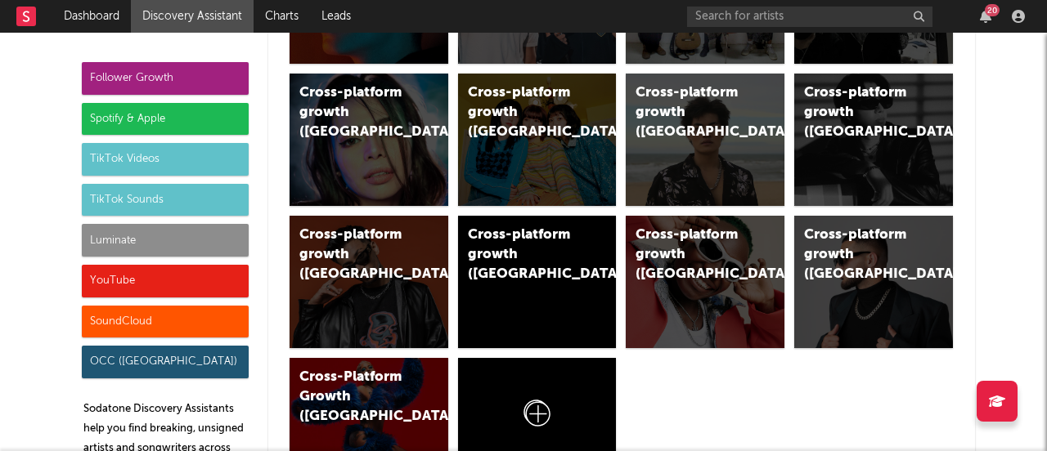
scroll to position [1087, 0]
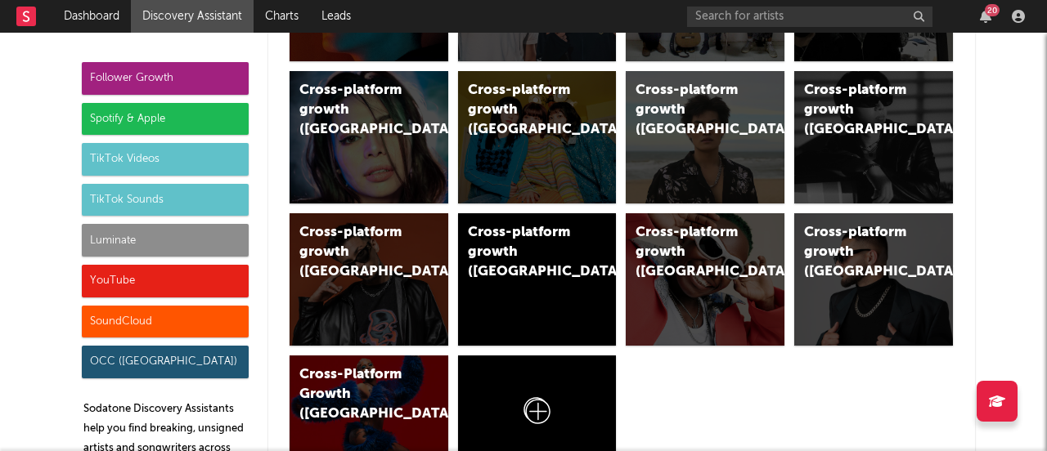
click at [115, 83] on div "Follower Growth" at bounding box center [165, 78] width 167 height 33
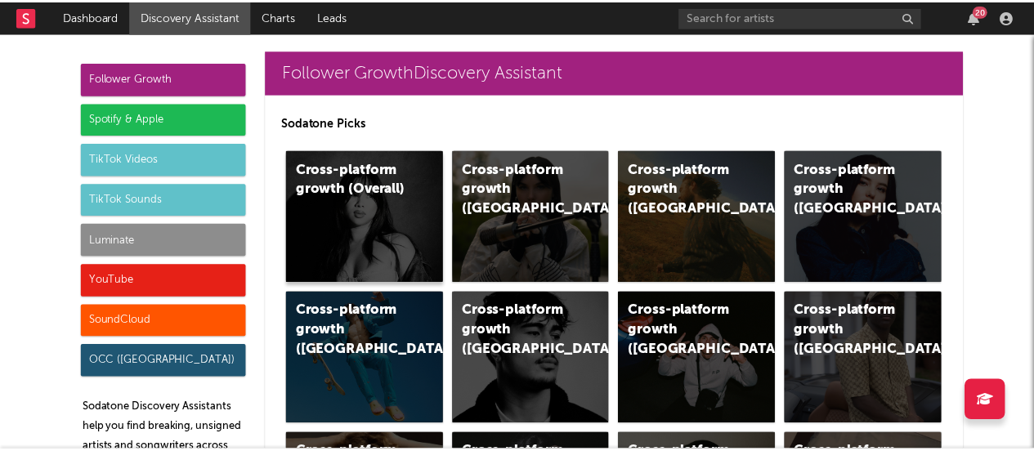
scroll to position [0, 0]
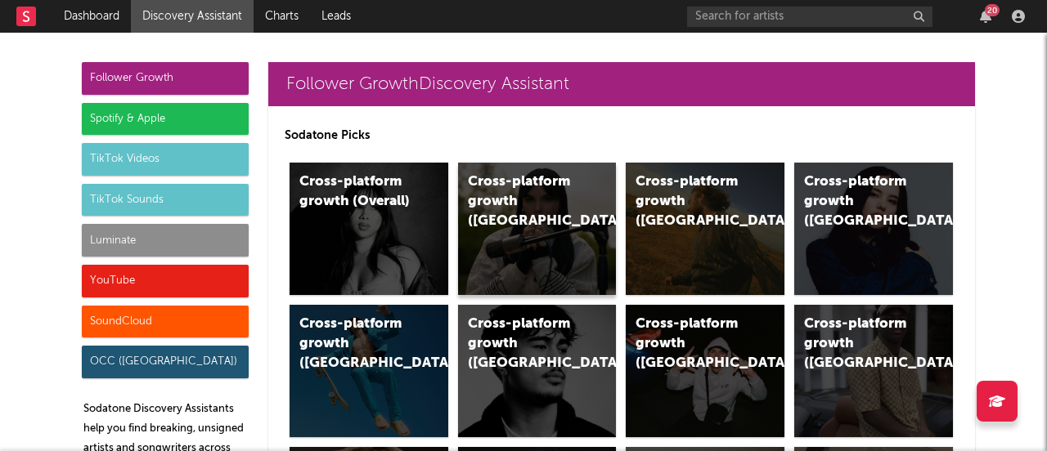
click at [531, 241] on div "Cross-platform growth (UK)" at bounding box center [537, 229] width 159 height 132
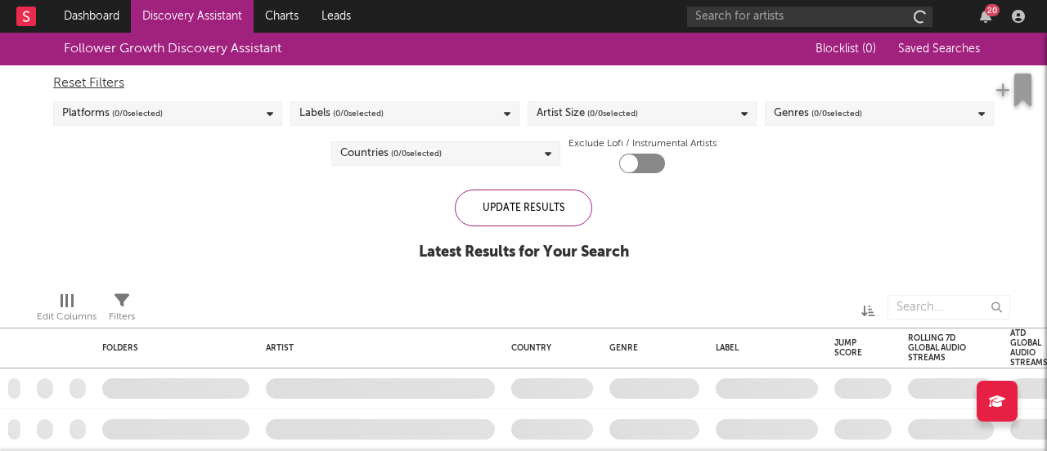
checkbox input "true"
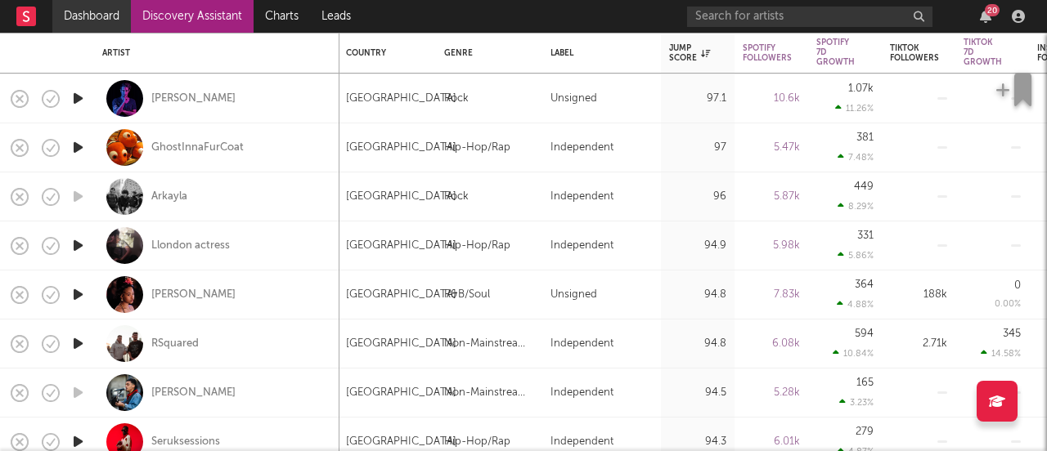
click at [94, 14] on link "Dashboard" at bounding box center [91, 16] width 78 height 33
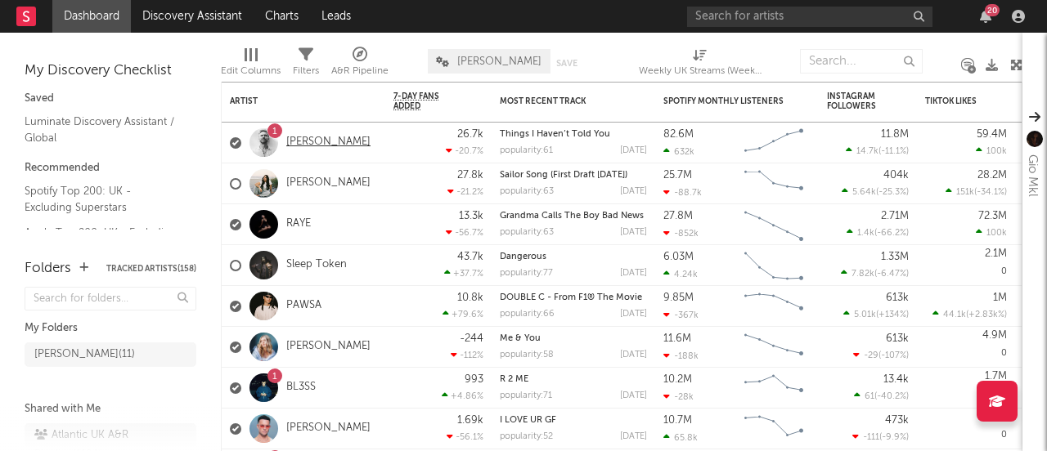
click at [319, 141] on link "David Guetta" at bounding box center [328, 143] width 84 height 14
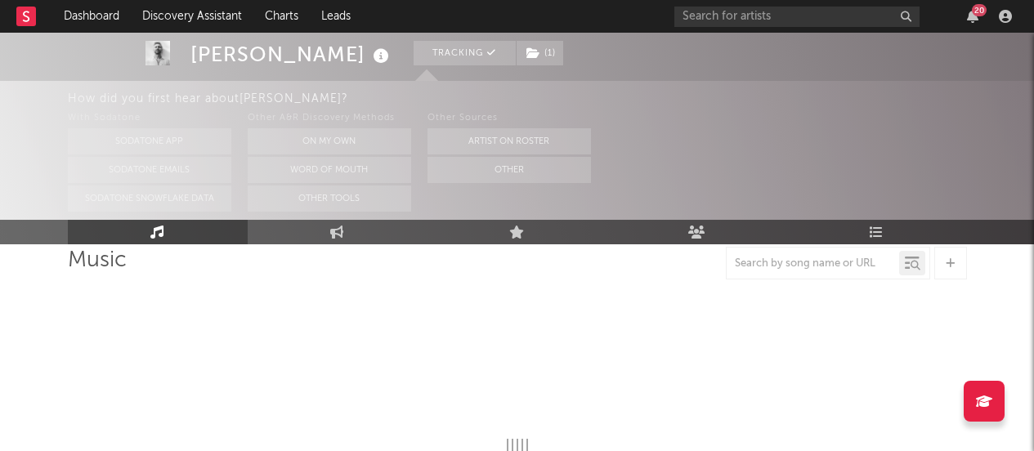
select select "6m"
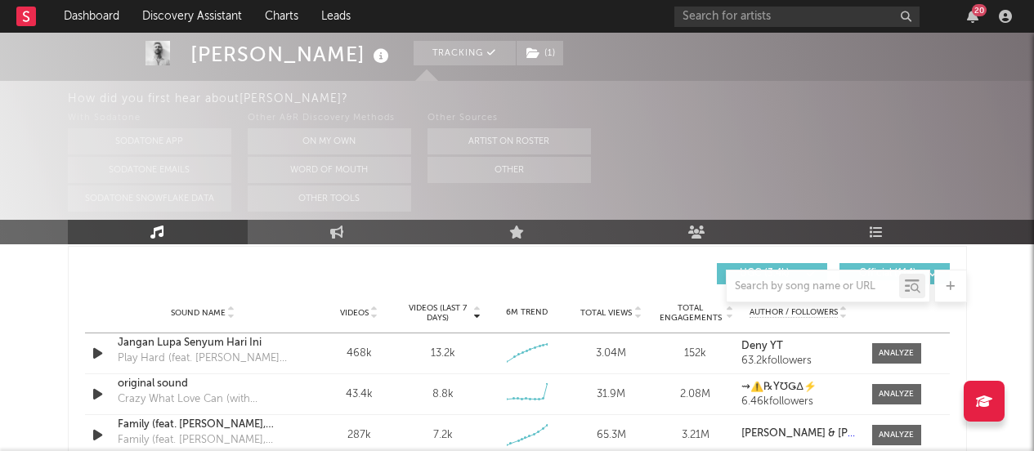
scroll to position [1110, 0]
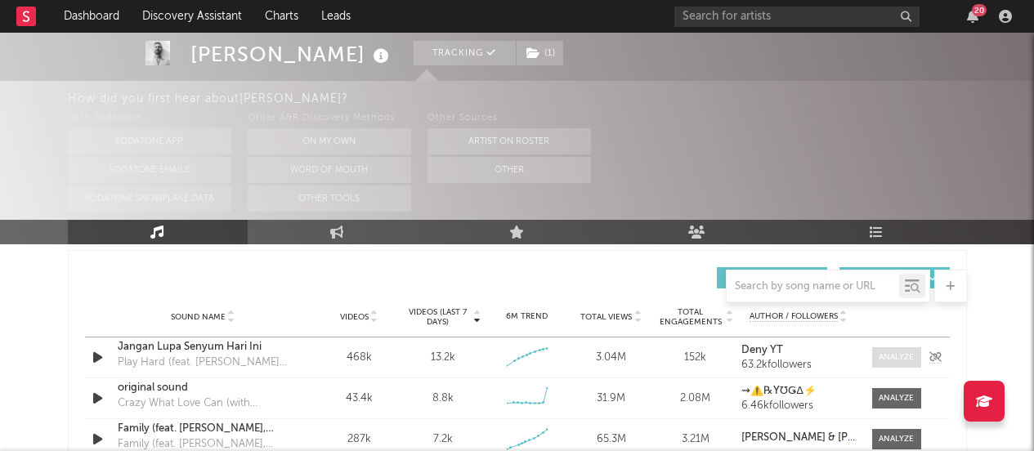
click at [881, 356] on div at bounding box center [896, 358] width 35 height 12
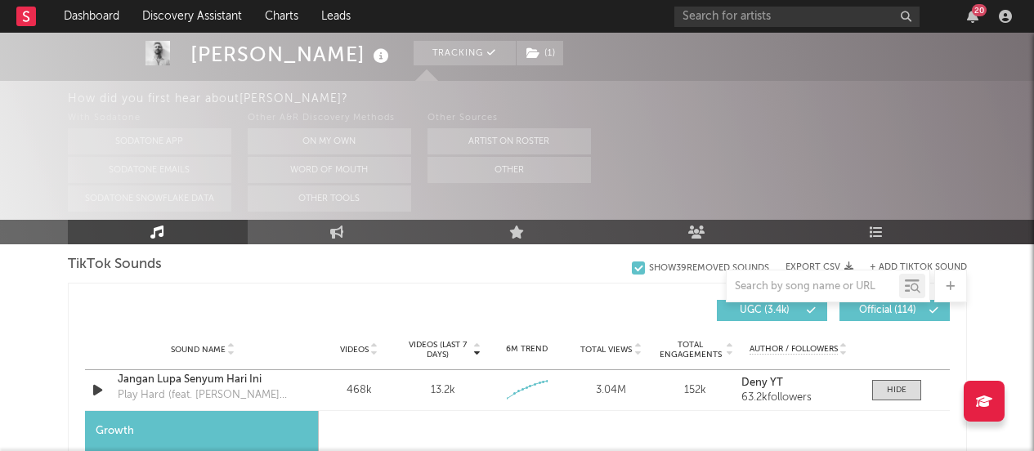
scroll to position [1229, 0]
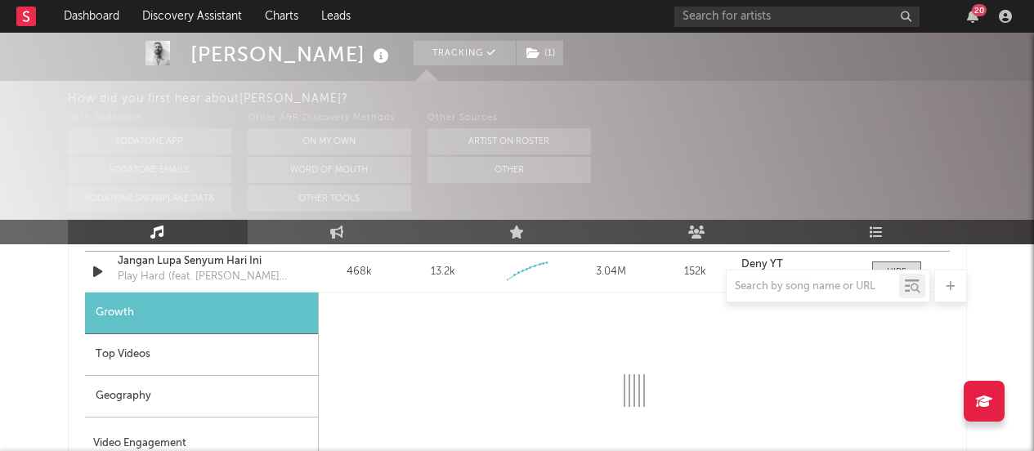
select select "1w"
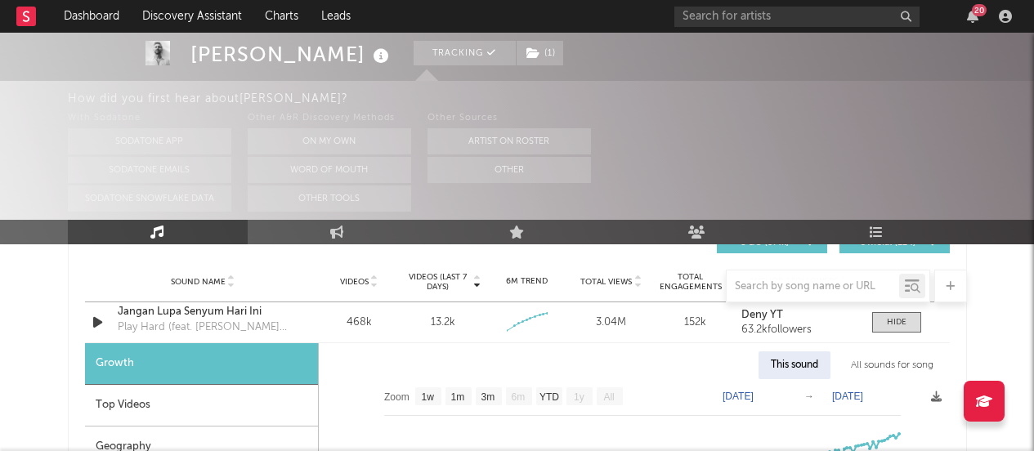
scroll to position [1177, 0]
click at [904, 325] on div at bounding box center [897, 323] width 20 height 12
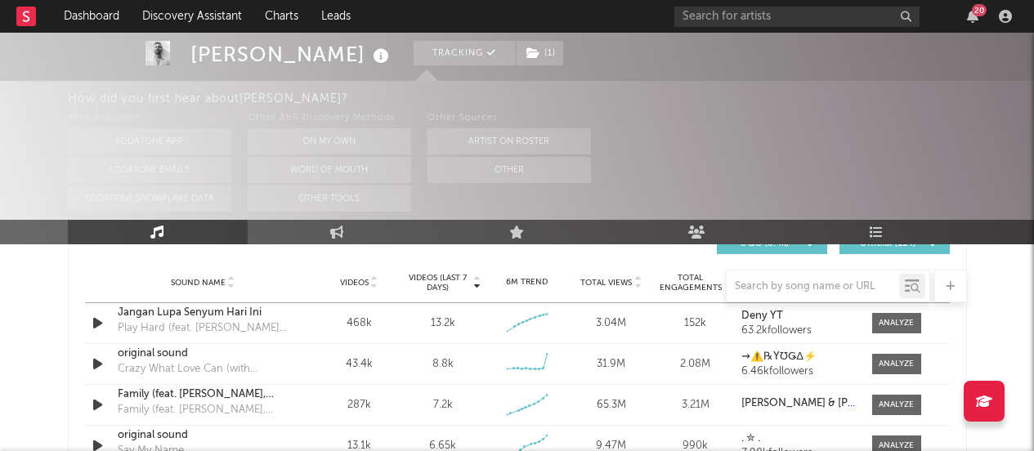
scroll to position [1232, 0]
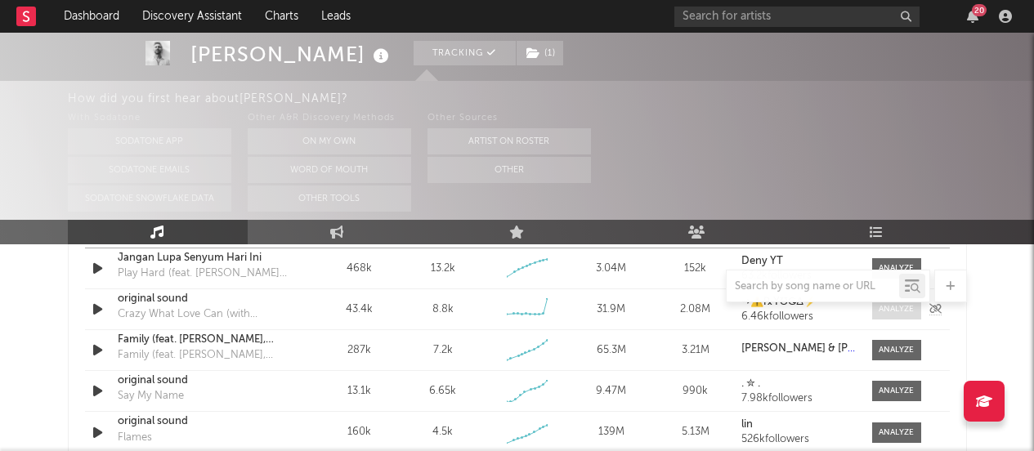
click at [886, 313] on div at bounding box center [896, 309] width 35 height 12
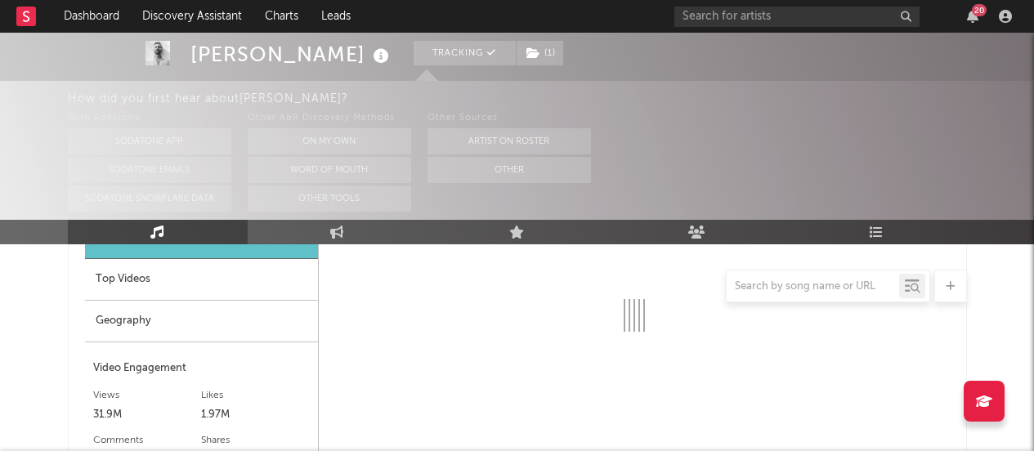
scroll to position [1362, 0]
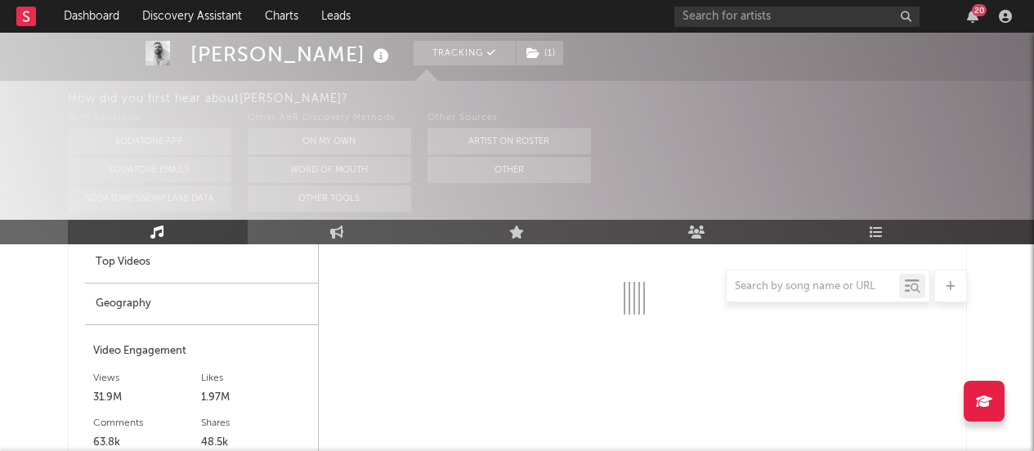
select select "6m"
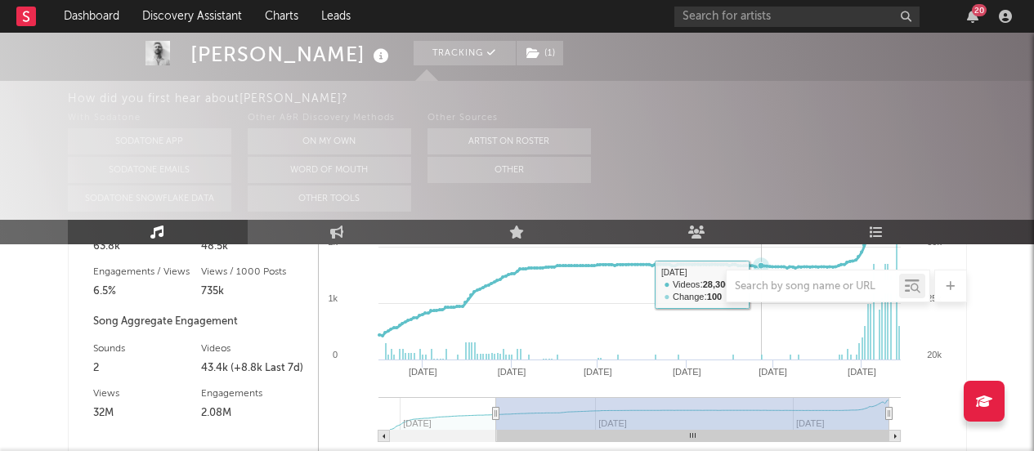
scroll to position [1567, 0]
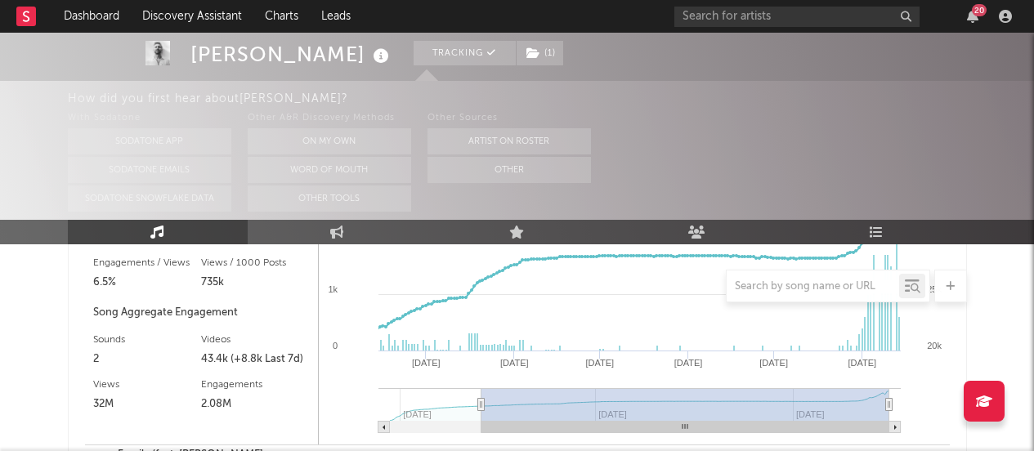
type input "2024-12-31"
select select "All"
type input "2024-12-27"
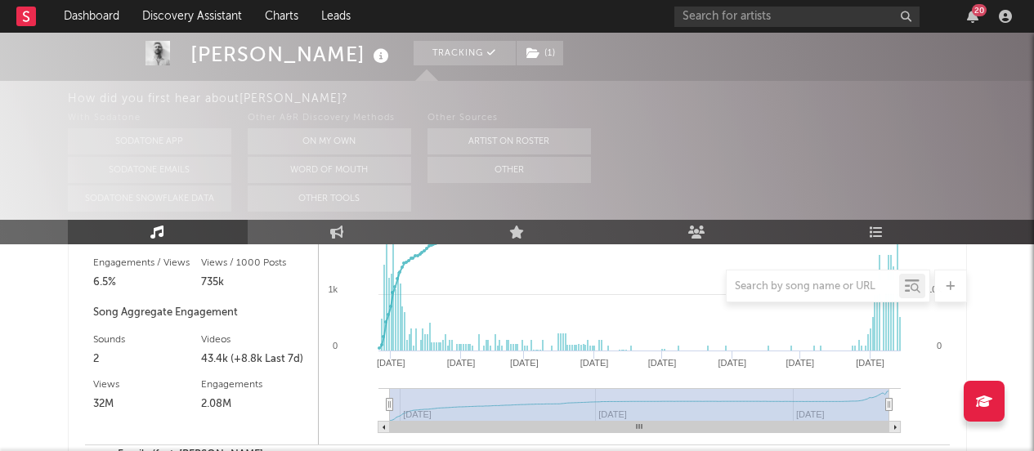
drag, startPoint x: 493, startPoint y: 402, endPoint x: 343, endPoint y: 392, distance: 149.9
click at [343, 392] on icon "Created with Highcharts 10.3.3 Mar '25 Apr '25 May '25 Jun '25 Jul '25 Aug '25 …" at bounding box center [634, 238] width 631 height 414
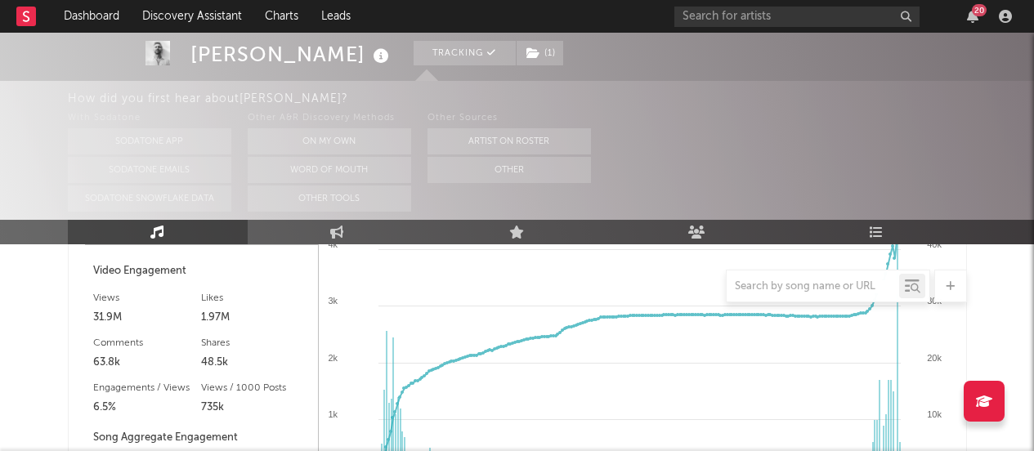
scroll to position [1437, 0]
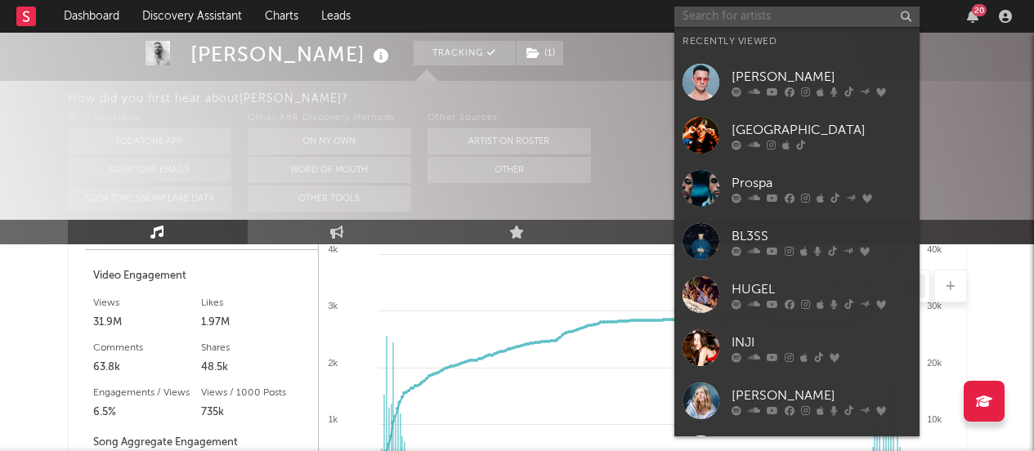
click at [704, 18] on input "text" at bounding box center [797, 17] width 245 height 20
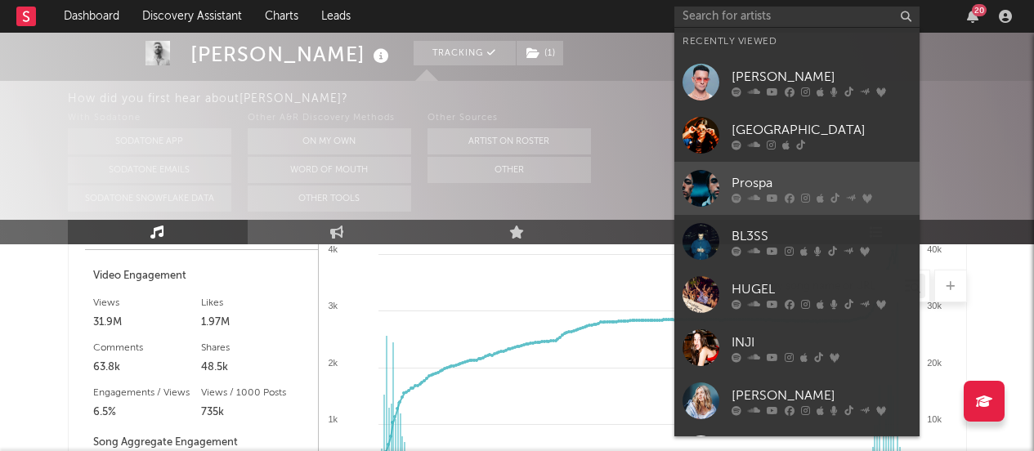
click at [773, 177] on div "Prospa" at bounding box center [822, 183] width 180 height 20
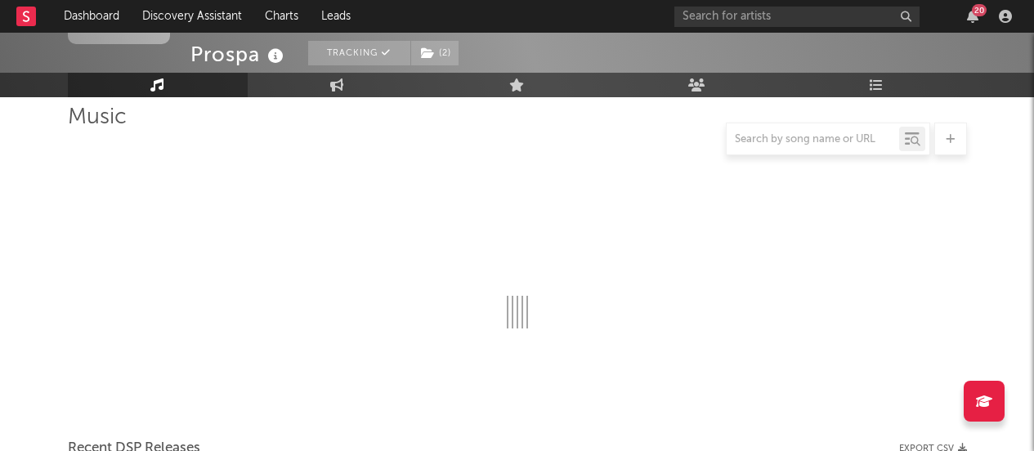
scroll to position [1290, 0]
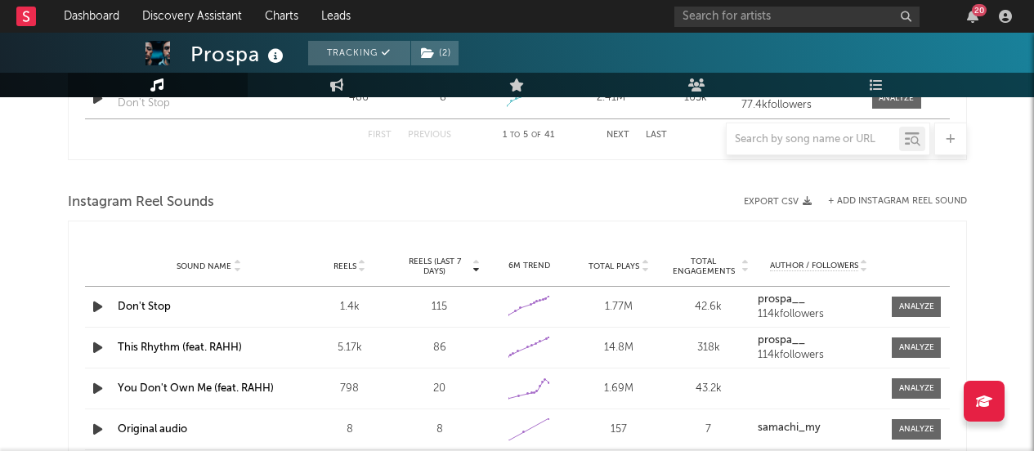
select select "6m"
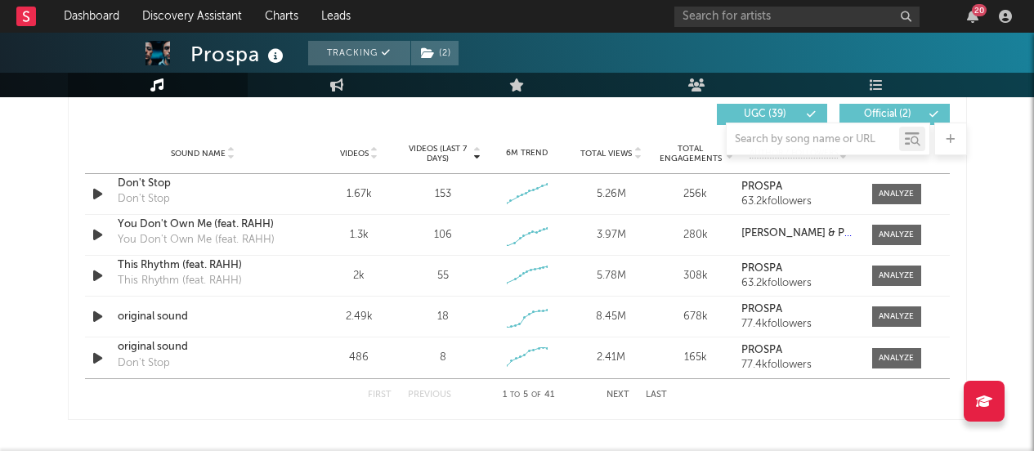
scroll to position [1154, 0]
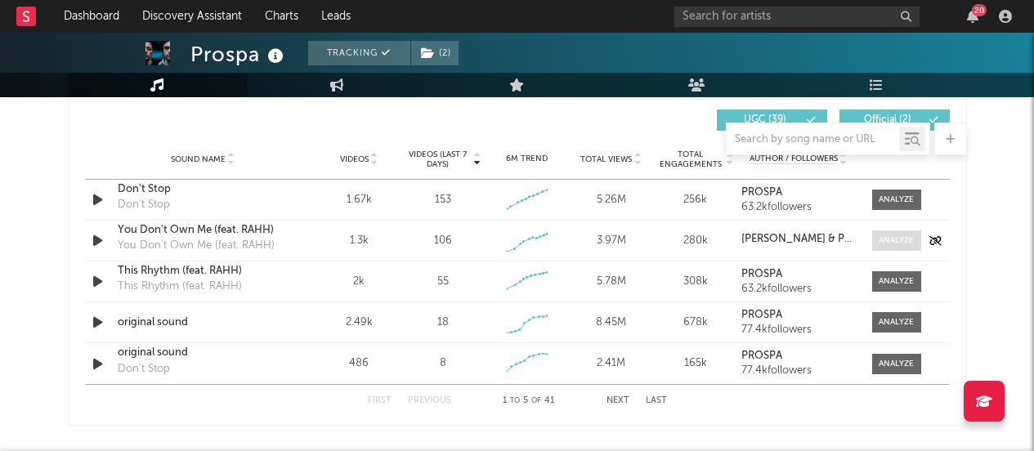
click at [904, 233] on span at bounding box center [896, 241] width 49 height 20
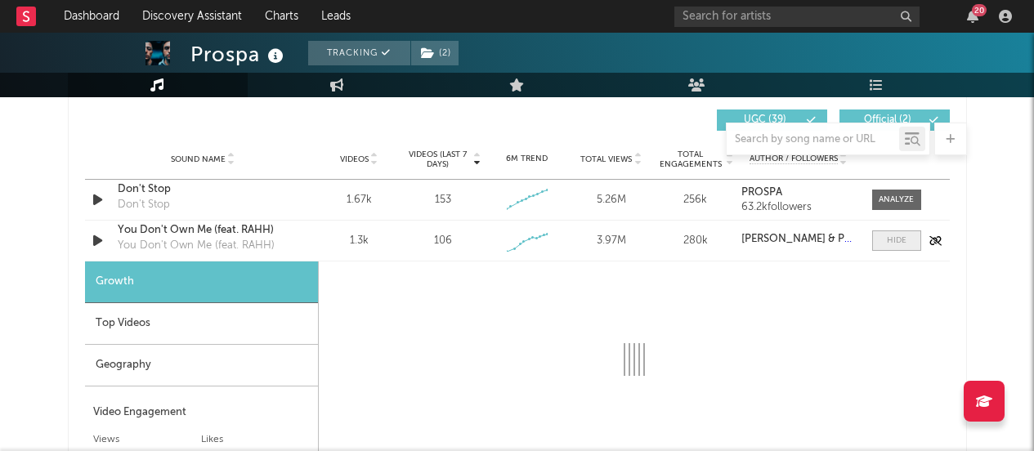
select select "1w"
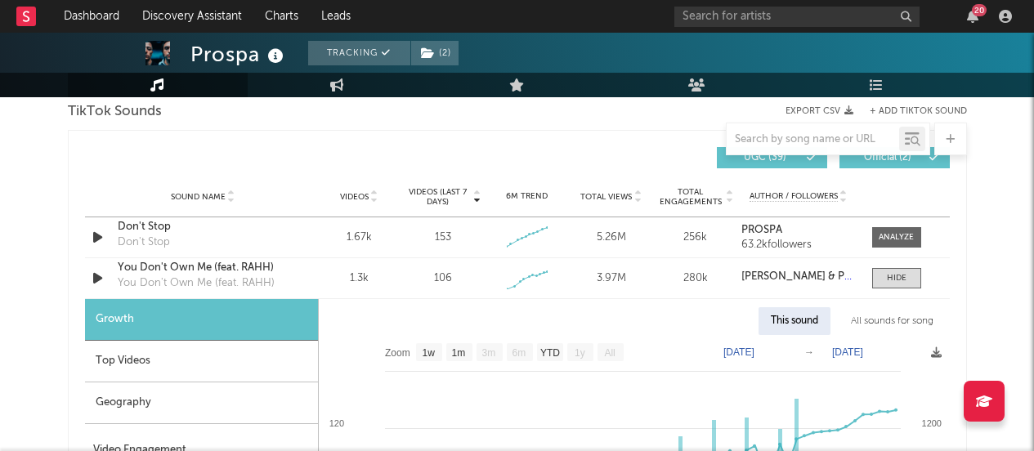
scroll to position [1191, 0]
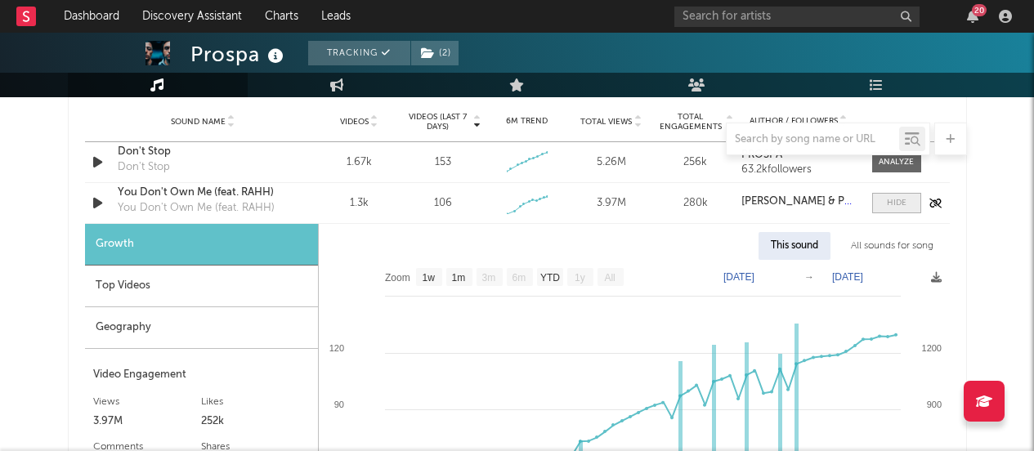
click at [901, 199] on div at bounding box center [897, 203] width 20 height 12
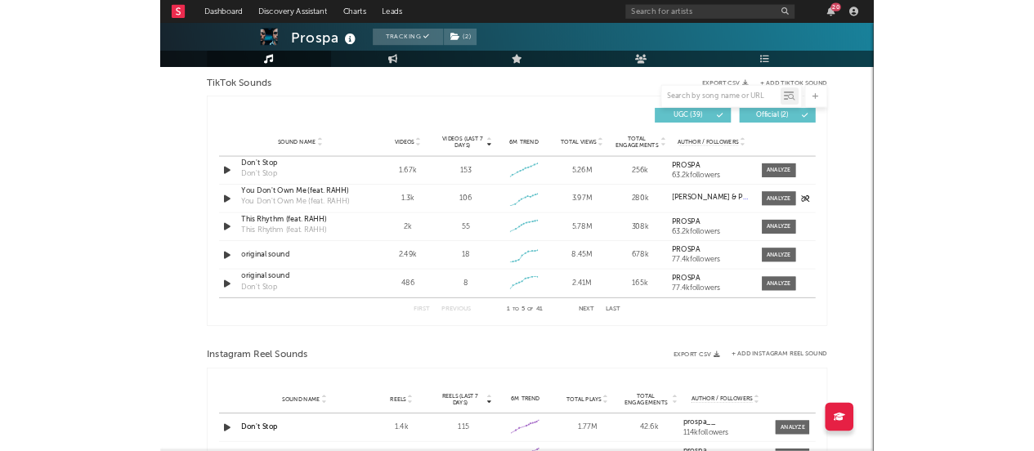
scroll to position [1105, 0]
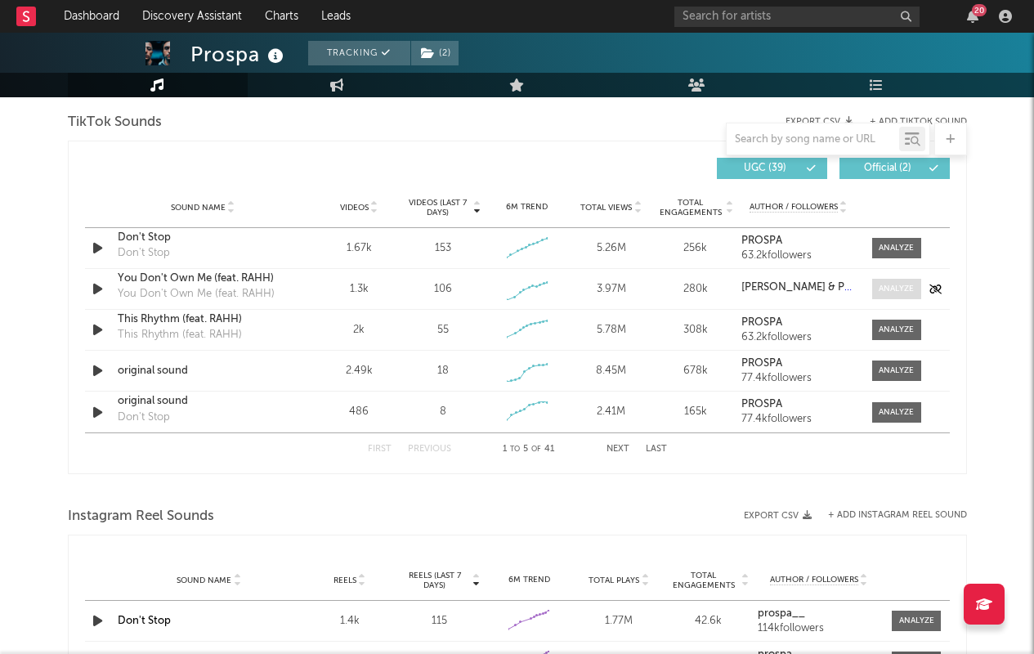
click at [885, 294] on div at bounding box center [896, 289] width 35 height 12
select select "1w"
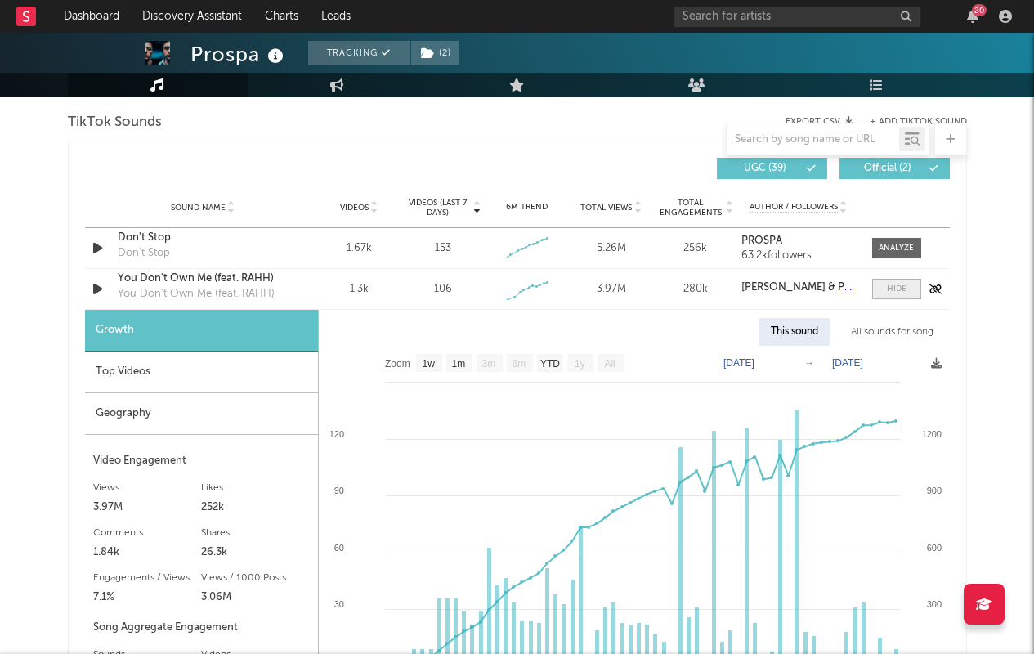
click at [885, 294] on span at bounding box center [896, 289] width 49 height 20
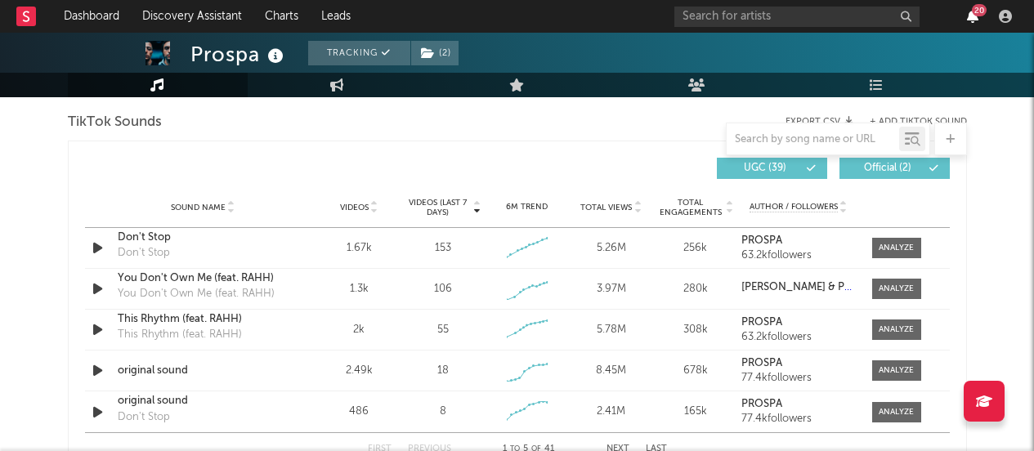
click at [970, 17] on icon "button" at bounding box center [972, 16] width 11 height 13
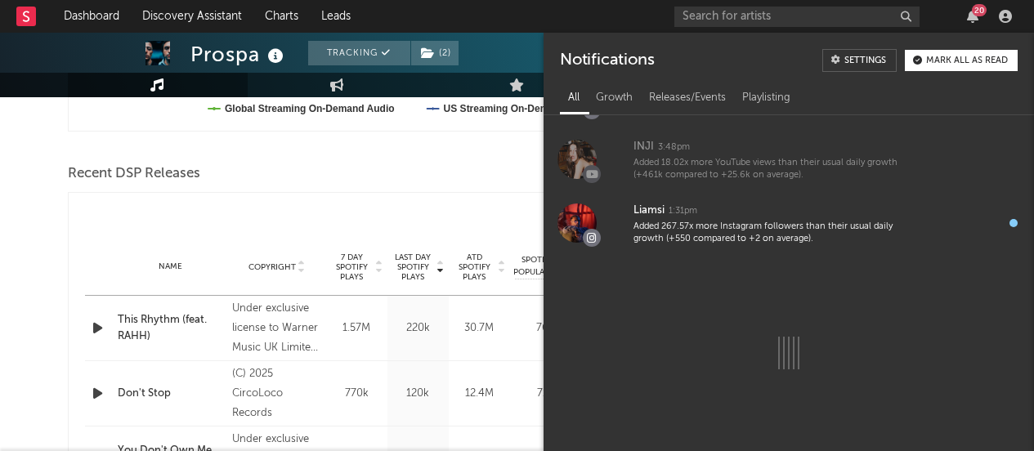
scroll to position [837, 0]
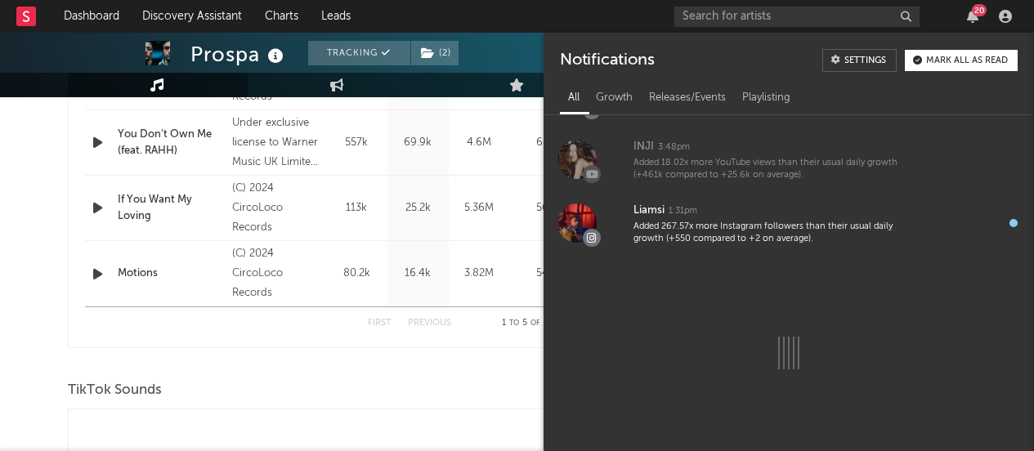
click at [976, 65] on button "Mark all as read" at bounding box center [961, 60] width 113 height 21
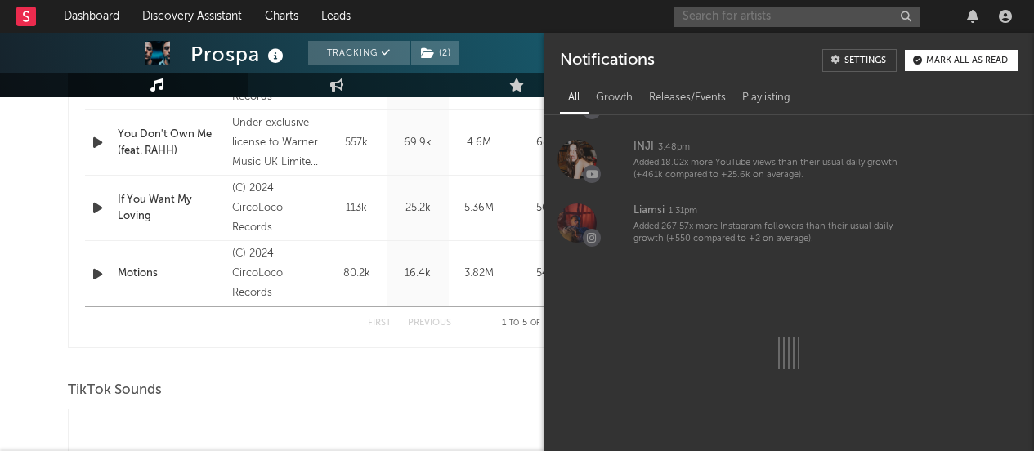
click at [764, 11] on input "text" at bounding box center [797, 17] width 245 height 20
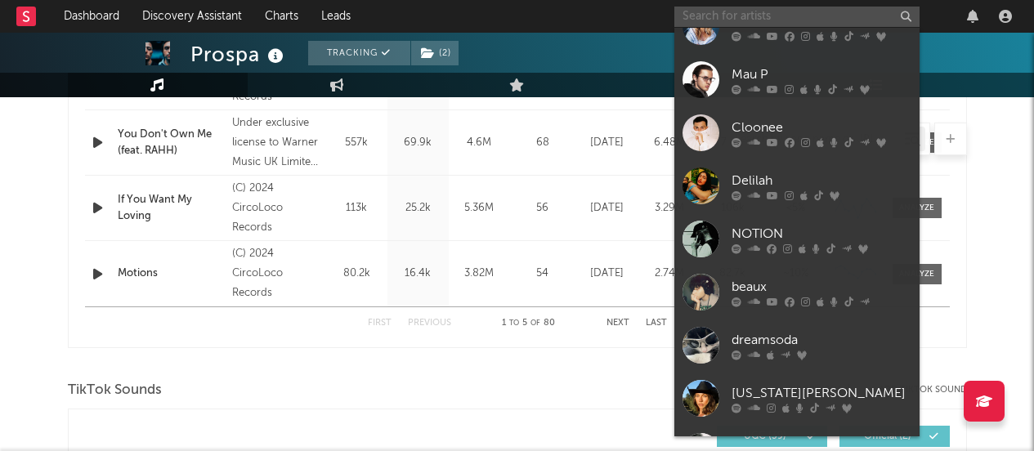
scroll to position [376, 0]
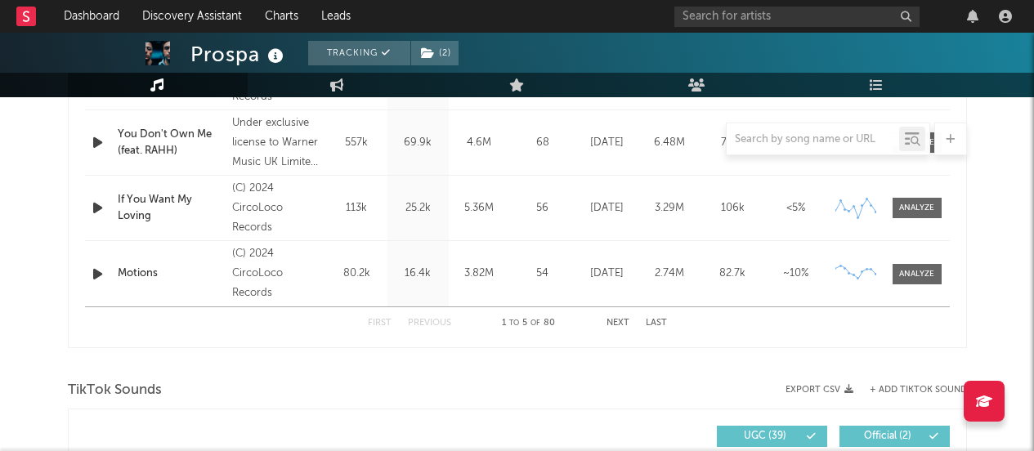
click at [289, 358] on div at bounding box center [517, 364] width 899 height 25
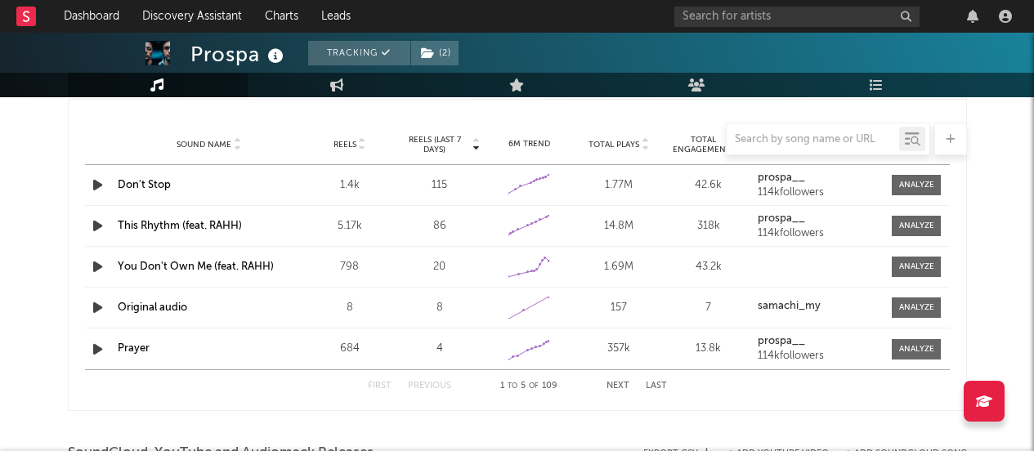
scroll to position [1530, 0]
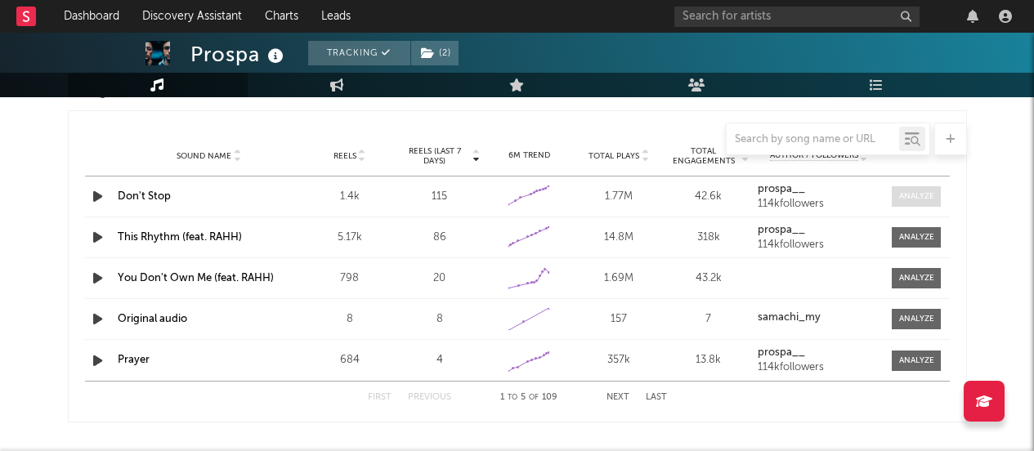
click at [912, 197] on div at bounding box center [916, 197] width 35 height 12
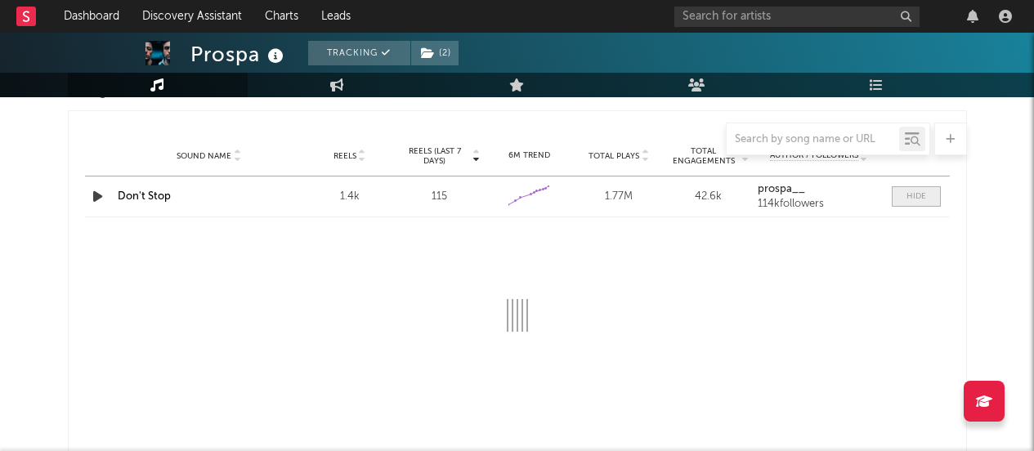
select select "1w"
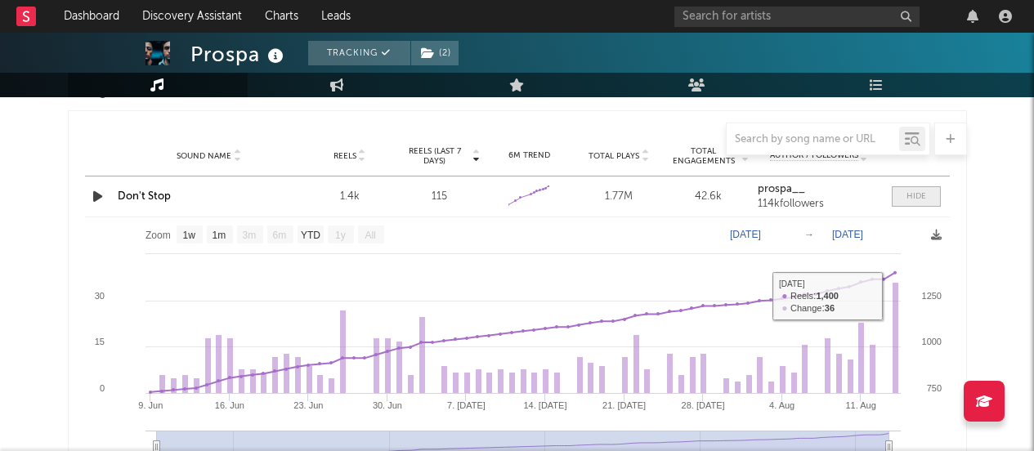
click at [922, 204] on span at bounding box center [916, 196] width 49 height 20
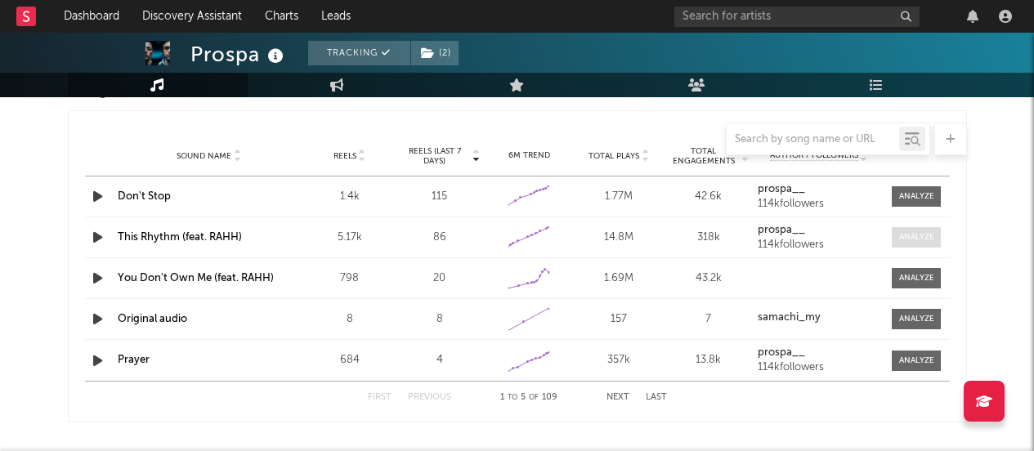
click at [916, 236] on div at bounding box center [916, 237] width 35 height 12
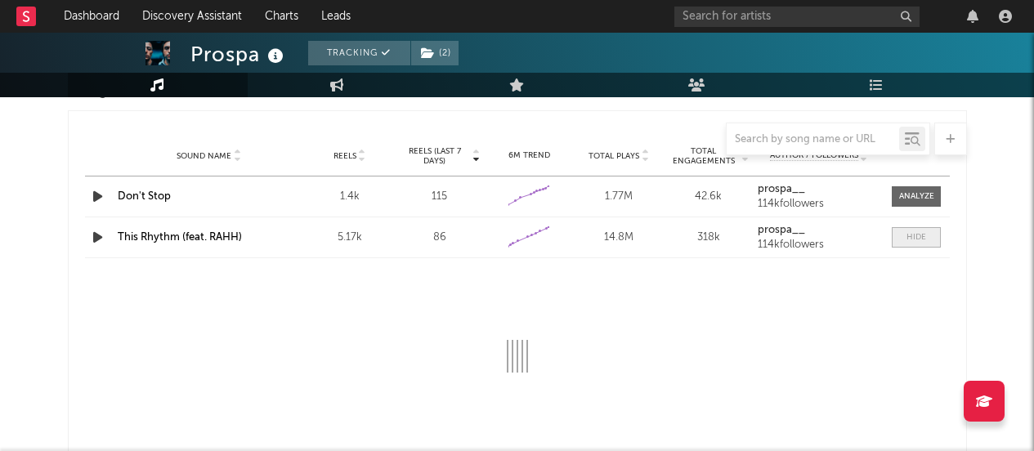
select select "6m"
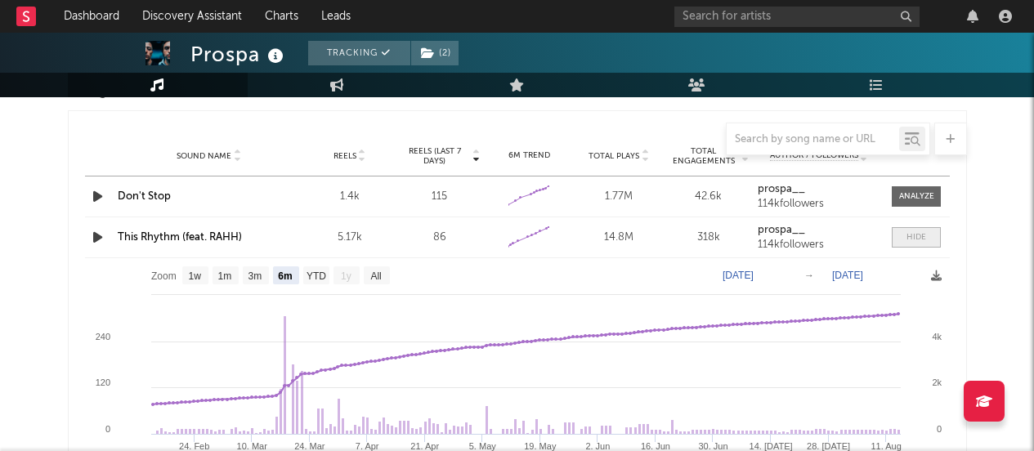
click at [916, 236] on div at bounding box center [917, 237] width 20 height 12
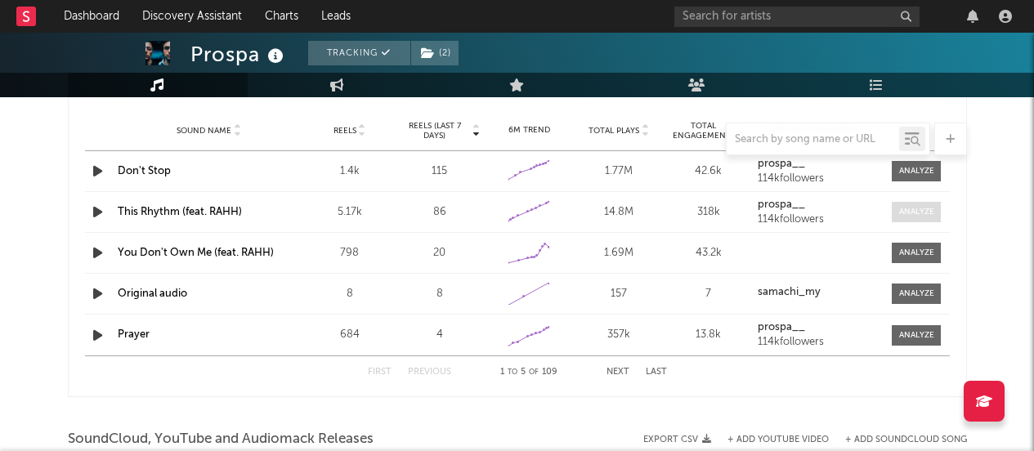
scroll to position [1559, 0]
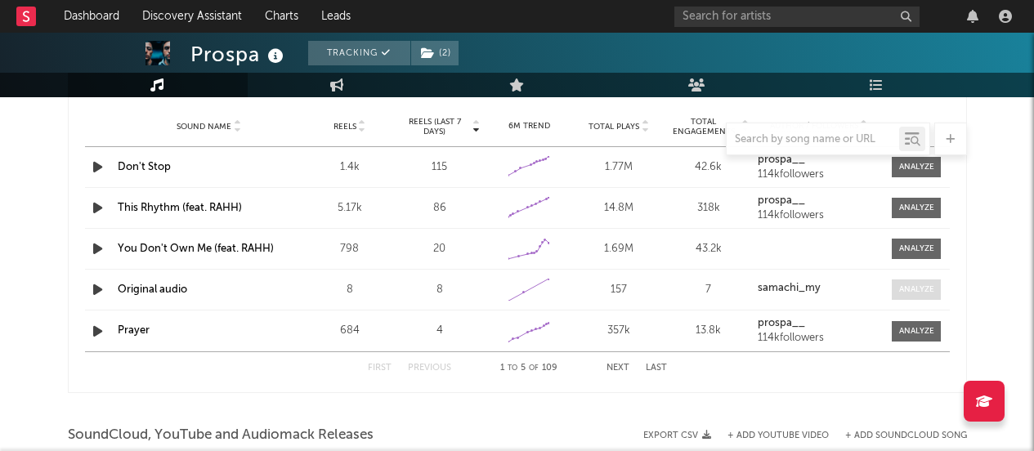
click at [939, 292] on span at bounding box center [916, 290] width 49 height 20
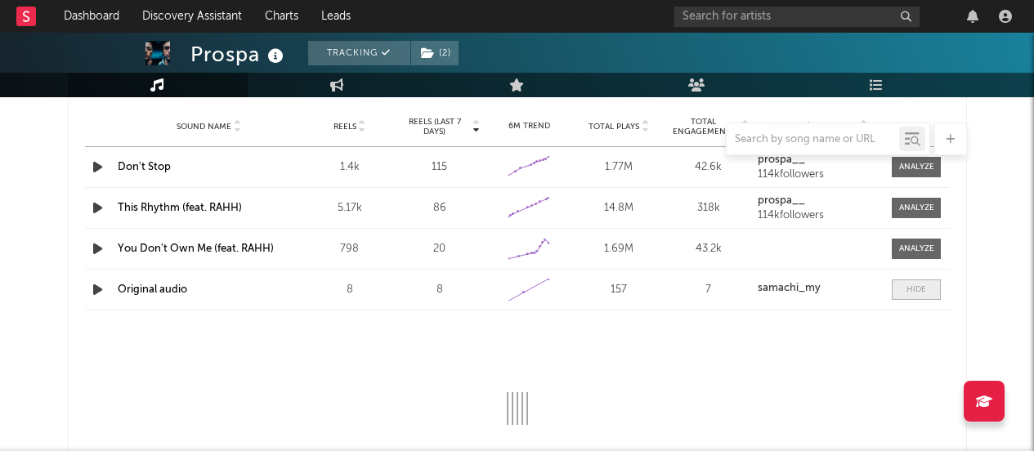
select select "1w"
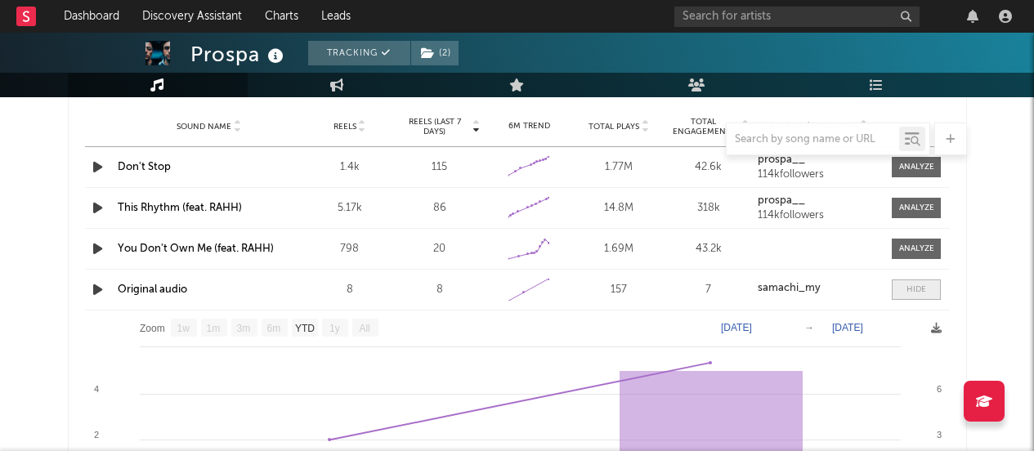
click at [939, 292] on span at bounding box center [916, 290] width 49 height 20
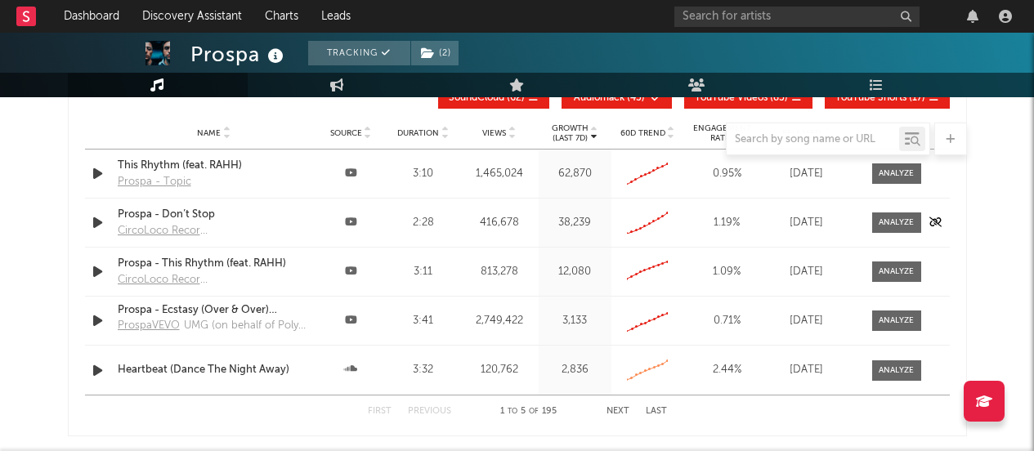
scroll to position [1944, 0]
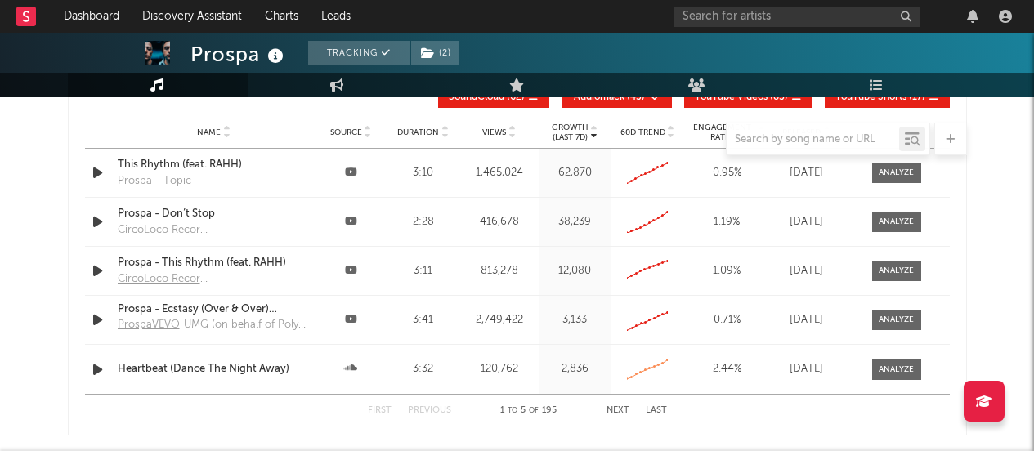
click at [612, 406] on div "First Previous 1 to 5 of 195 Next Last" at bounding box center [517, 411] width 299 height 32
click at [616, 408] on button "Next" at bounding box center [618, 410] width 23 height 9
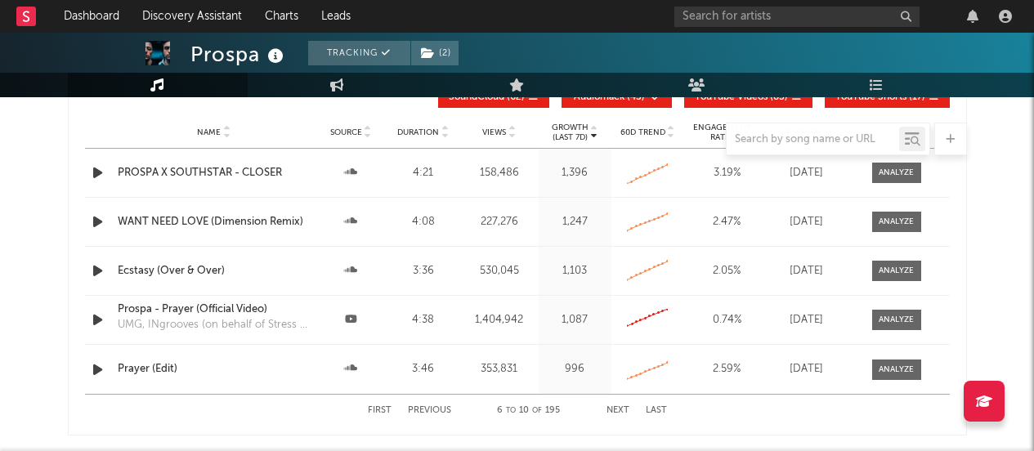
click at [616, 408] on button "Next" at bounding box center [618, 410] width 23 height 9
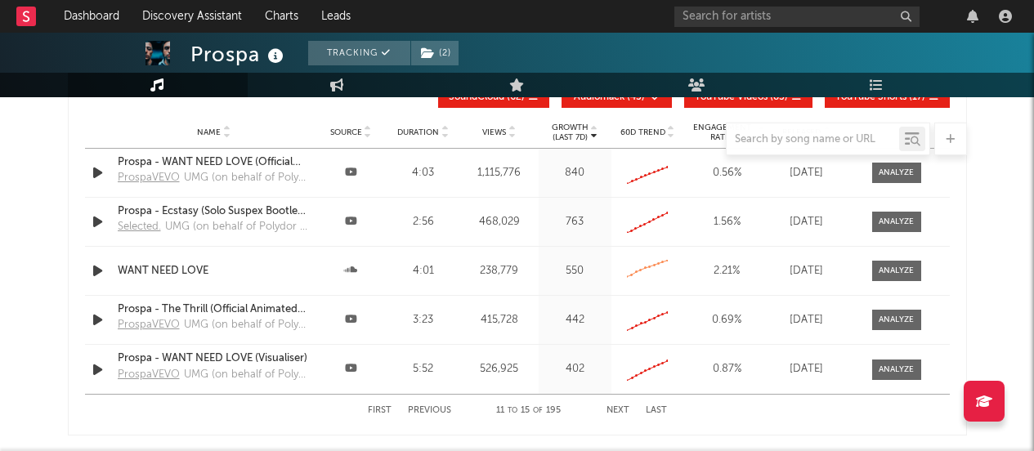
click at [616, 408] on button "Next" at bounding box center [618, 410] width 23 height 9
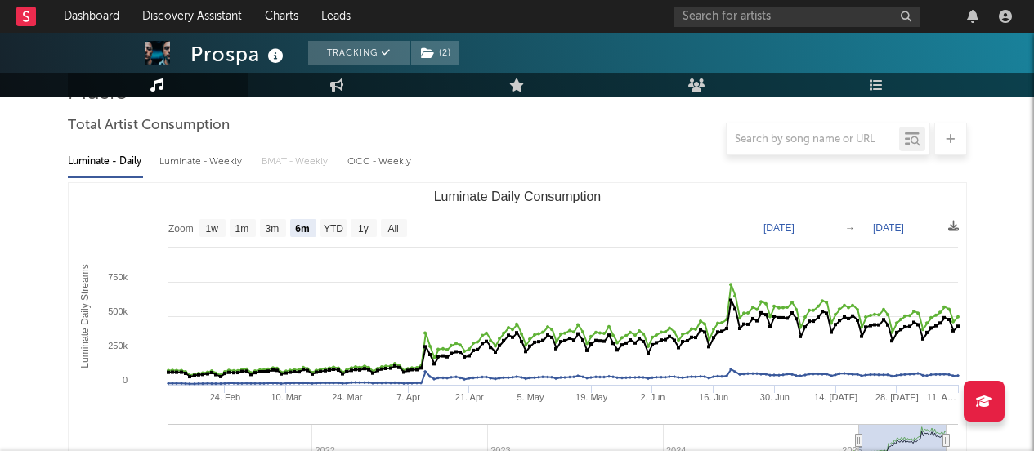
scroll to position [0, 0]
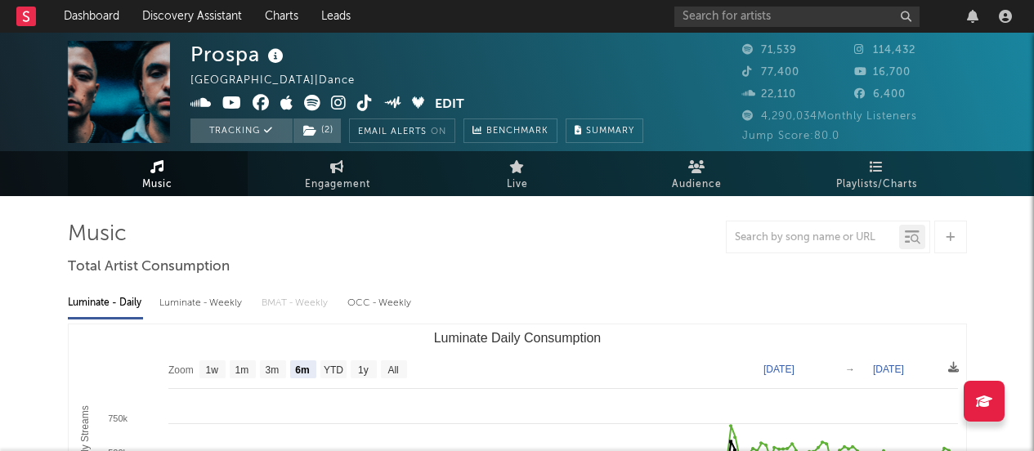
click at [334, 104] on icon at bounding box center [339, 103] width 16 height 16
click at [364, 104] on icon at bounding box center [365, 103] width 16 height 16
